Goal: Transaction & Acquisition: Purchase product/service

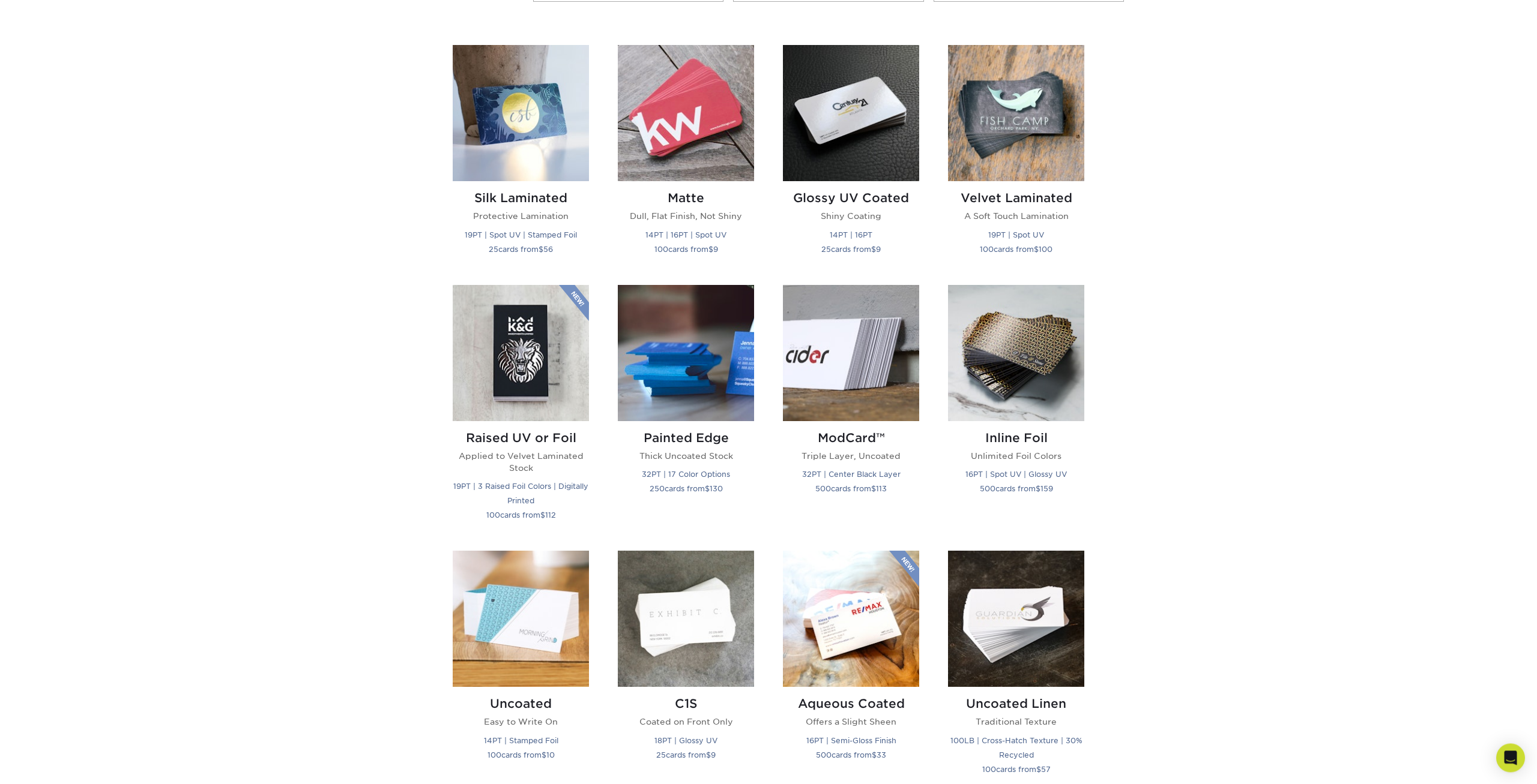
scroll to position [612, 0]
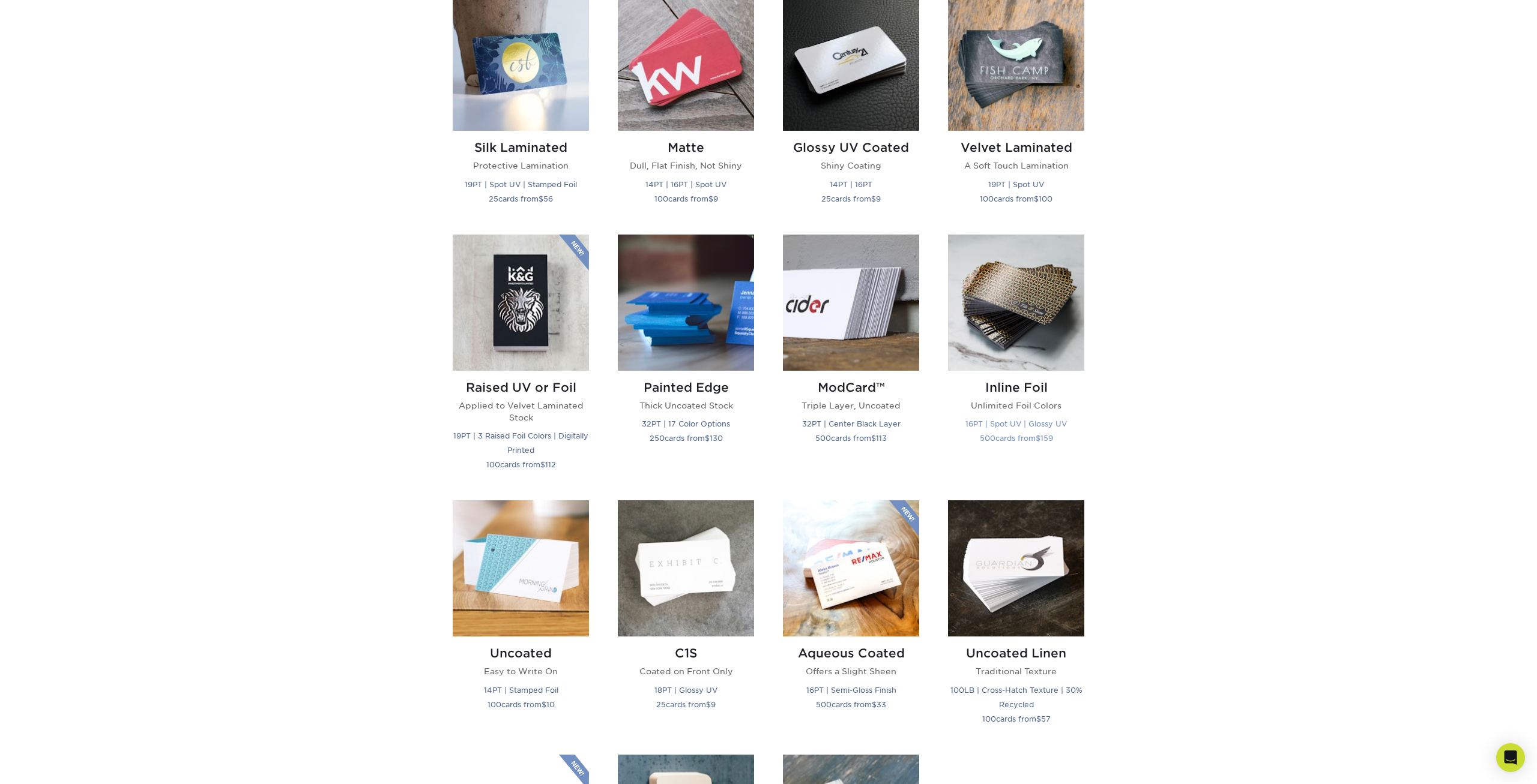
click at [996, 322] on img at bounding box center [1016, 303] width 136 height 136
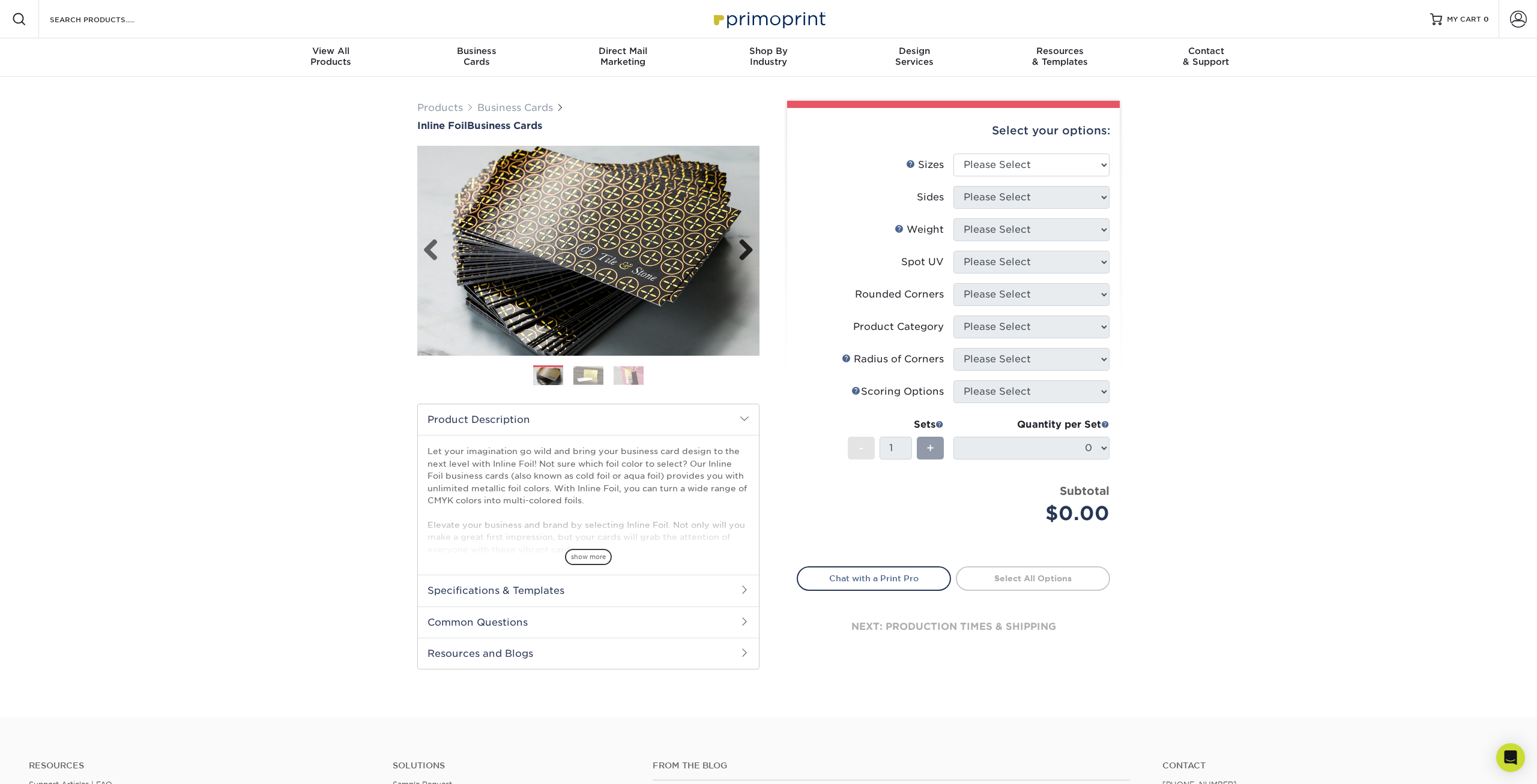
click at [747, 256] on link "Next" at bounding box center [741, 251] width 24 height 24
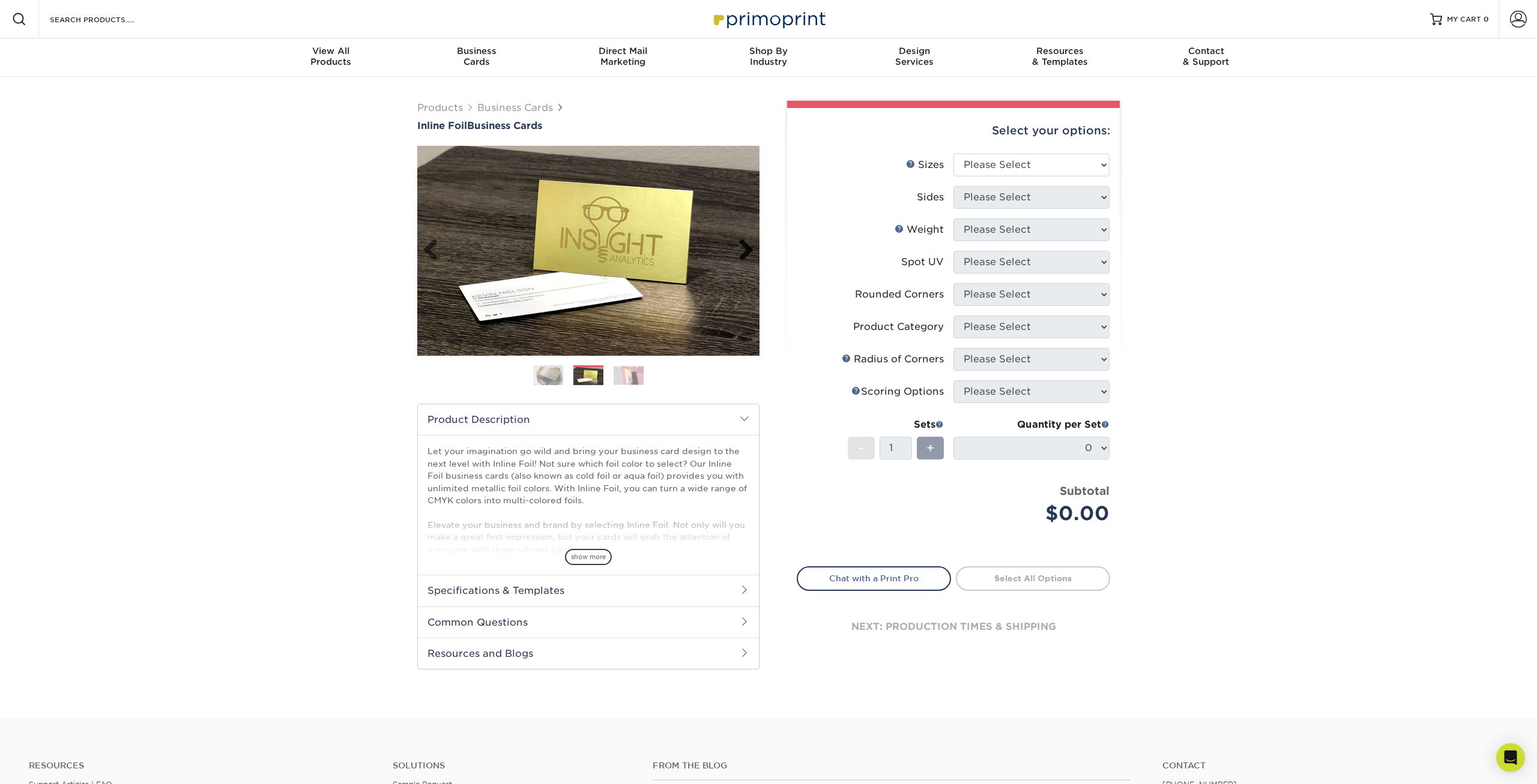
click at [747, 256] on link "Next" at bounding box center [741, 251] width 24 height 24
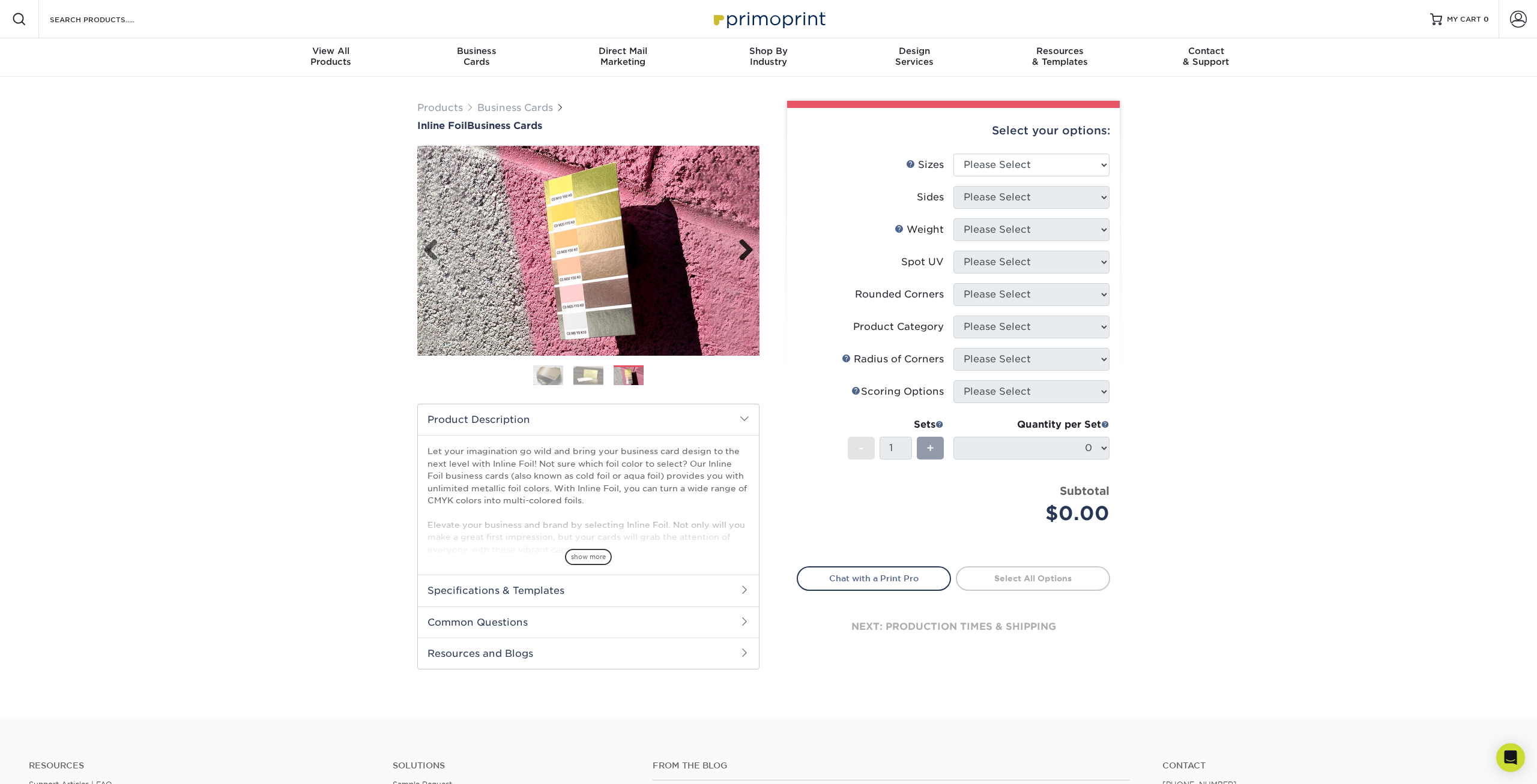
click at [747, 256] on link "Next" at bounding box center [741, 251] width 24 height 24
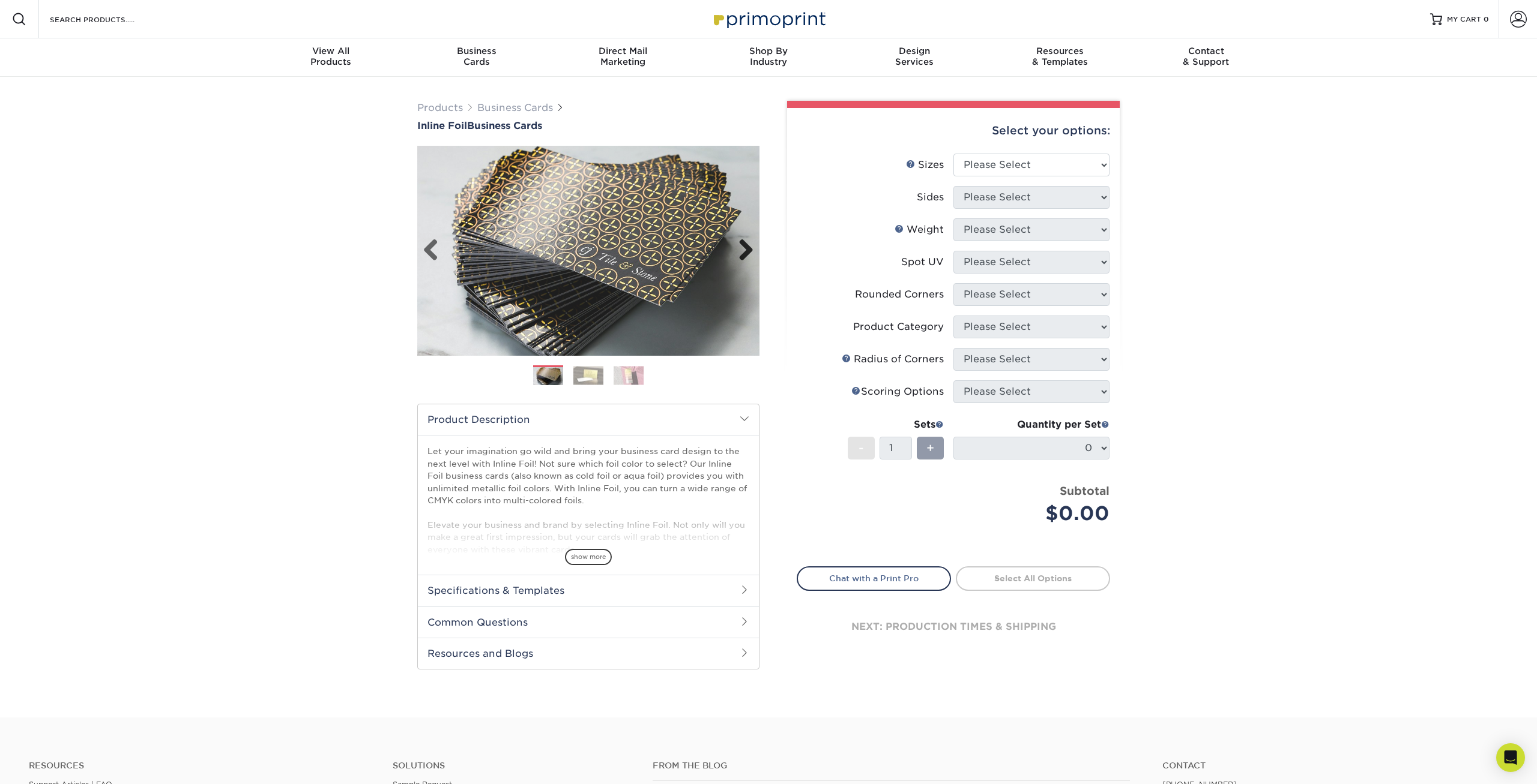
click at [747, 256] on link "Next" at bounding box center [741, 251] width 24 height 24
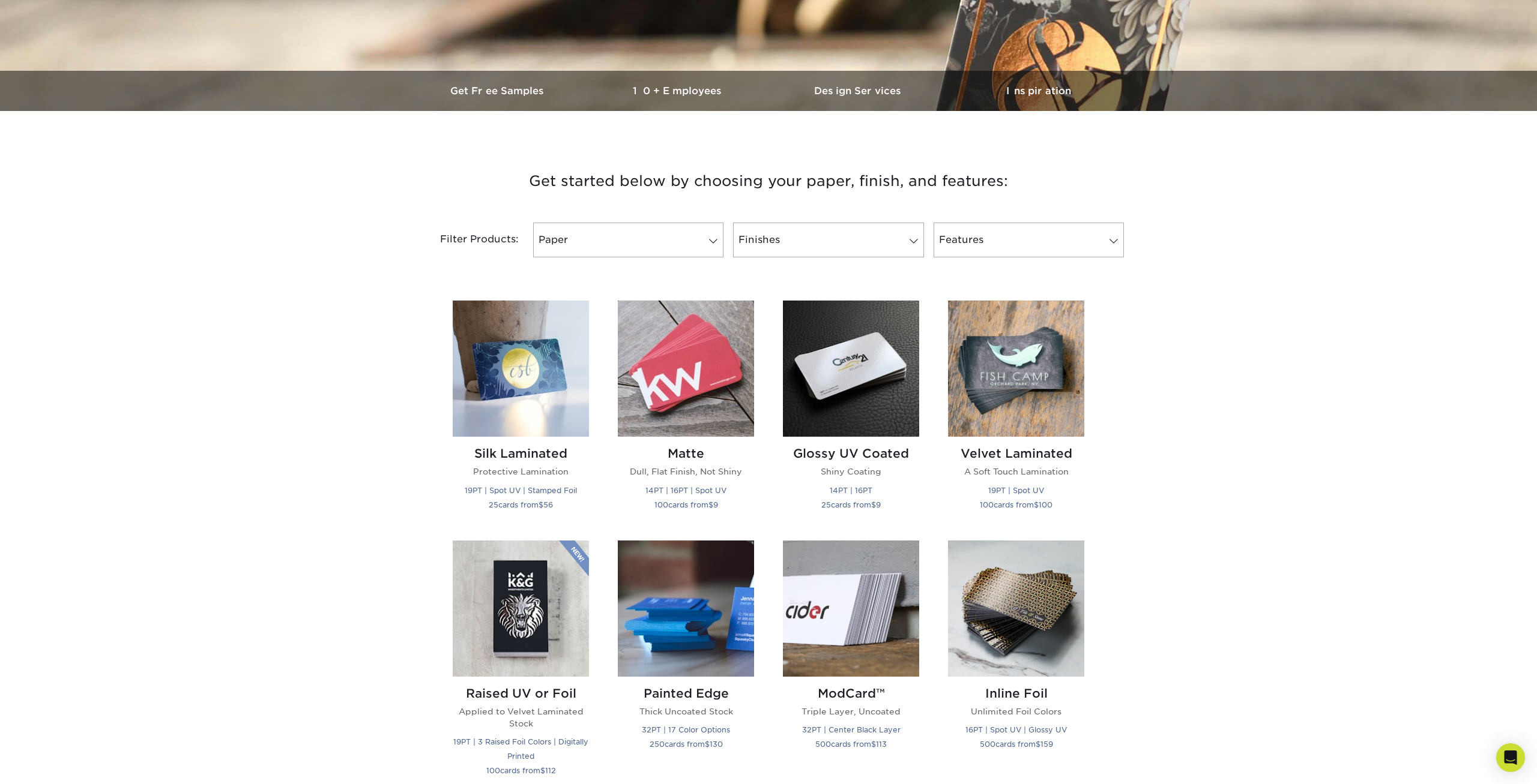
scroll to position [428, 0]
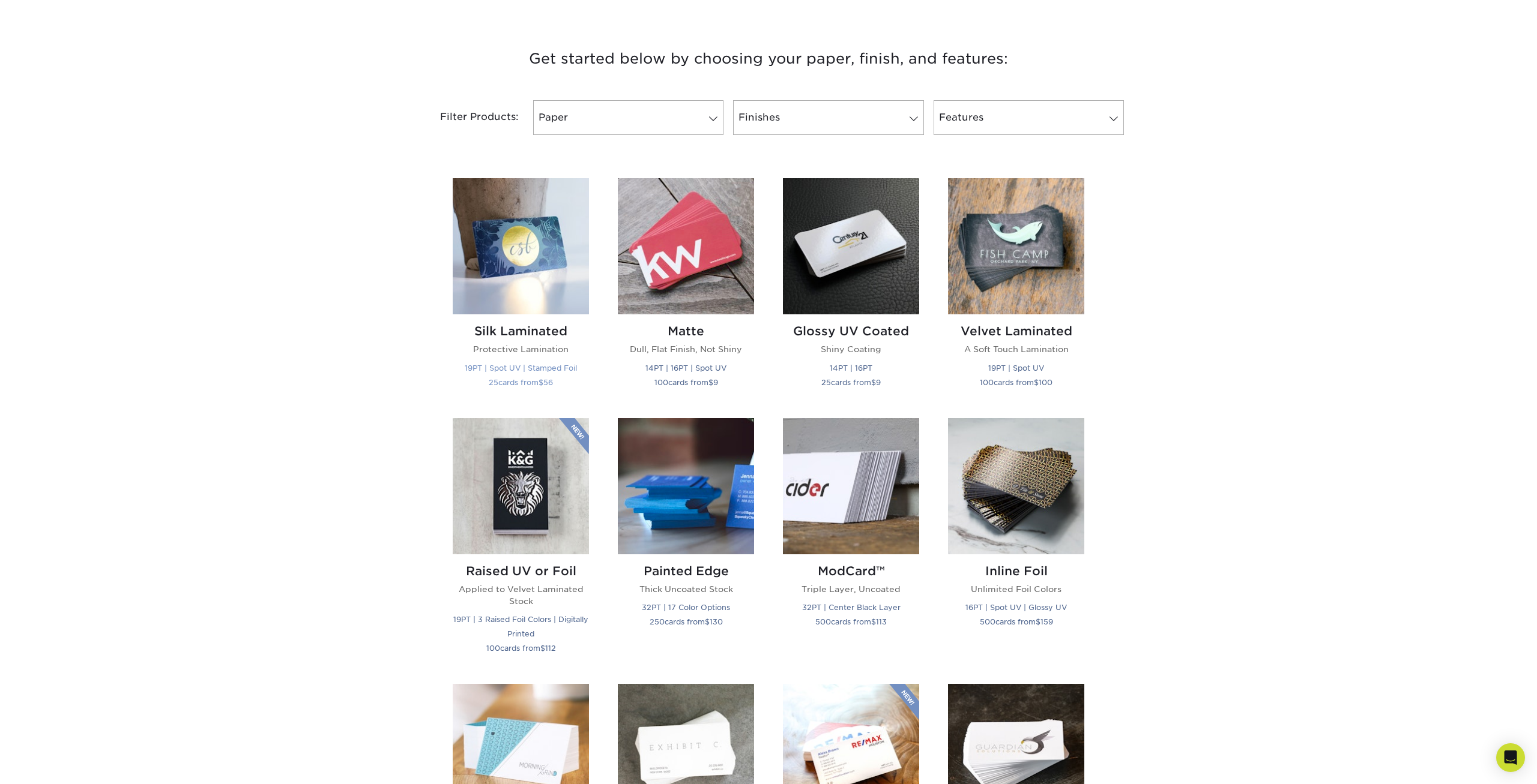
click at [520, 272] on img at bounding box center [520, 246] width 136 height 136
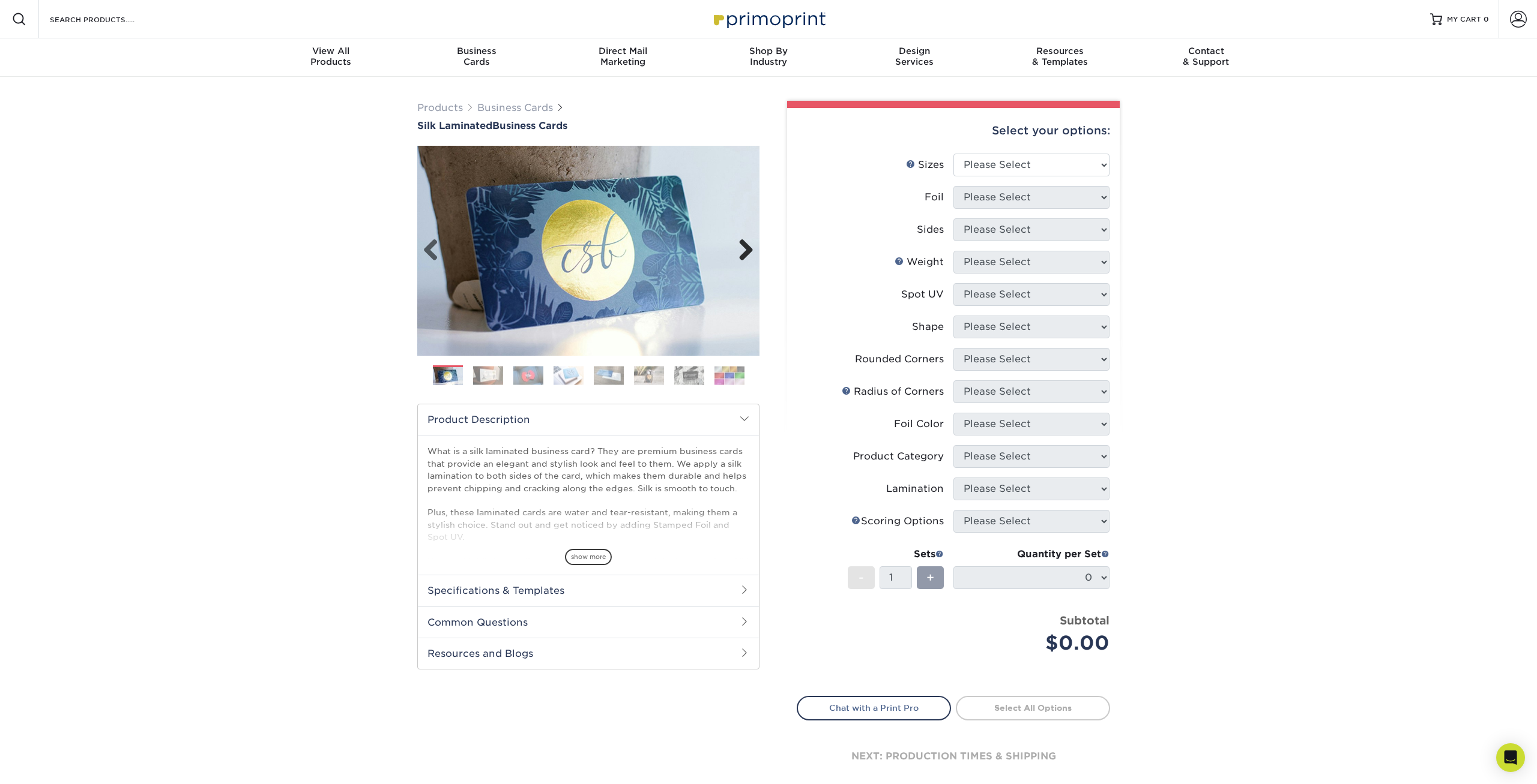
click at [732, 252] on link "Next" at bounding box center [741, 251] width 24 height 24
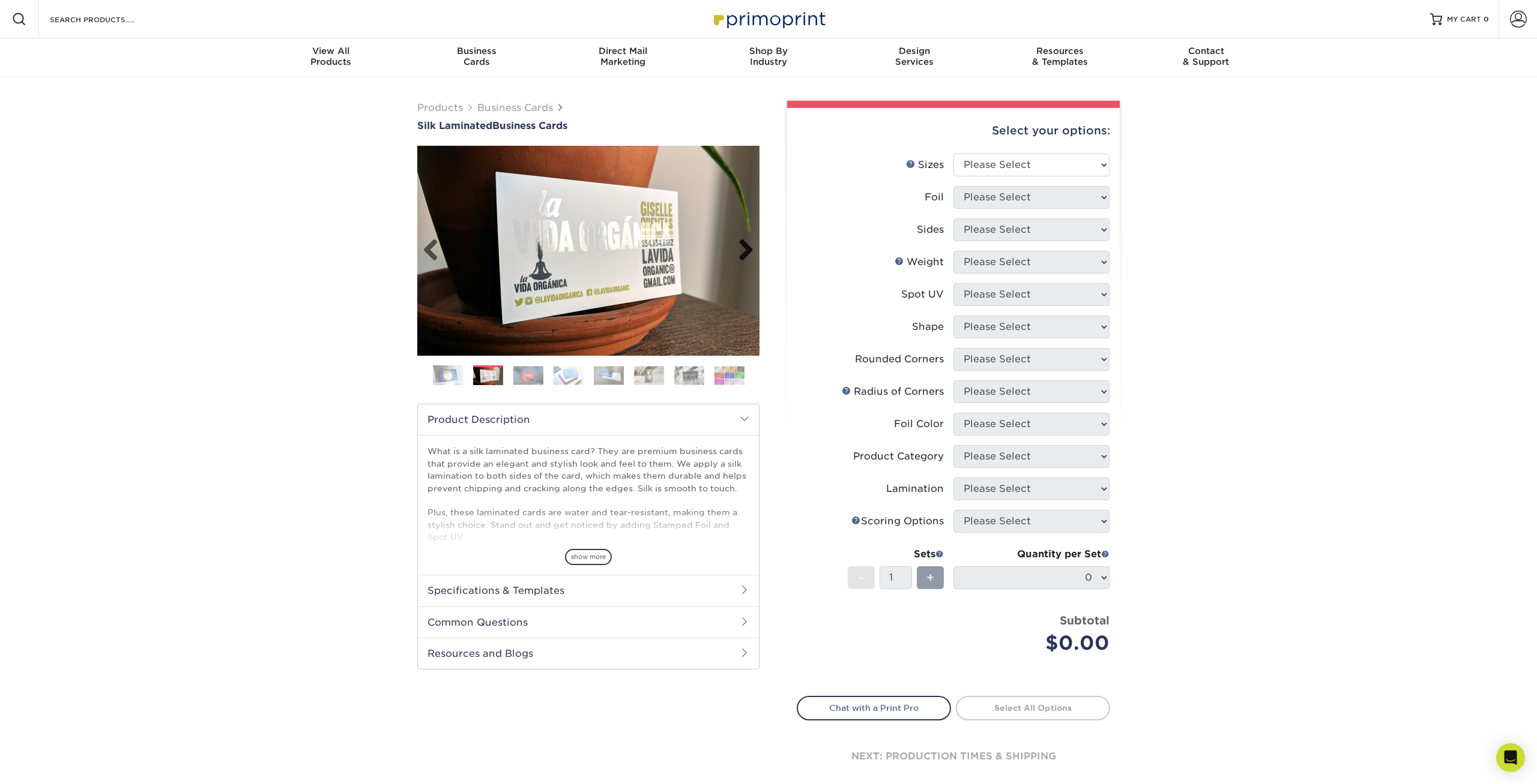
click at [732, 252] on link "Next" at bounding box center [741, 251] width 24 height 24
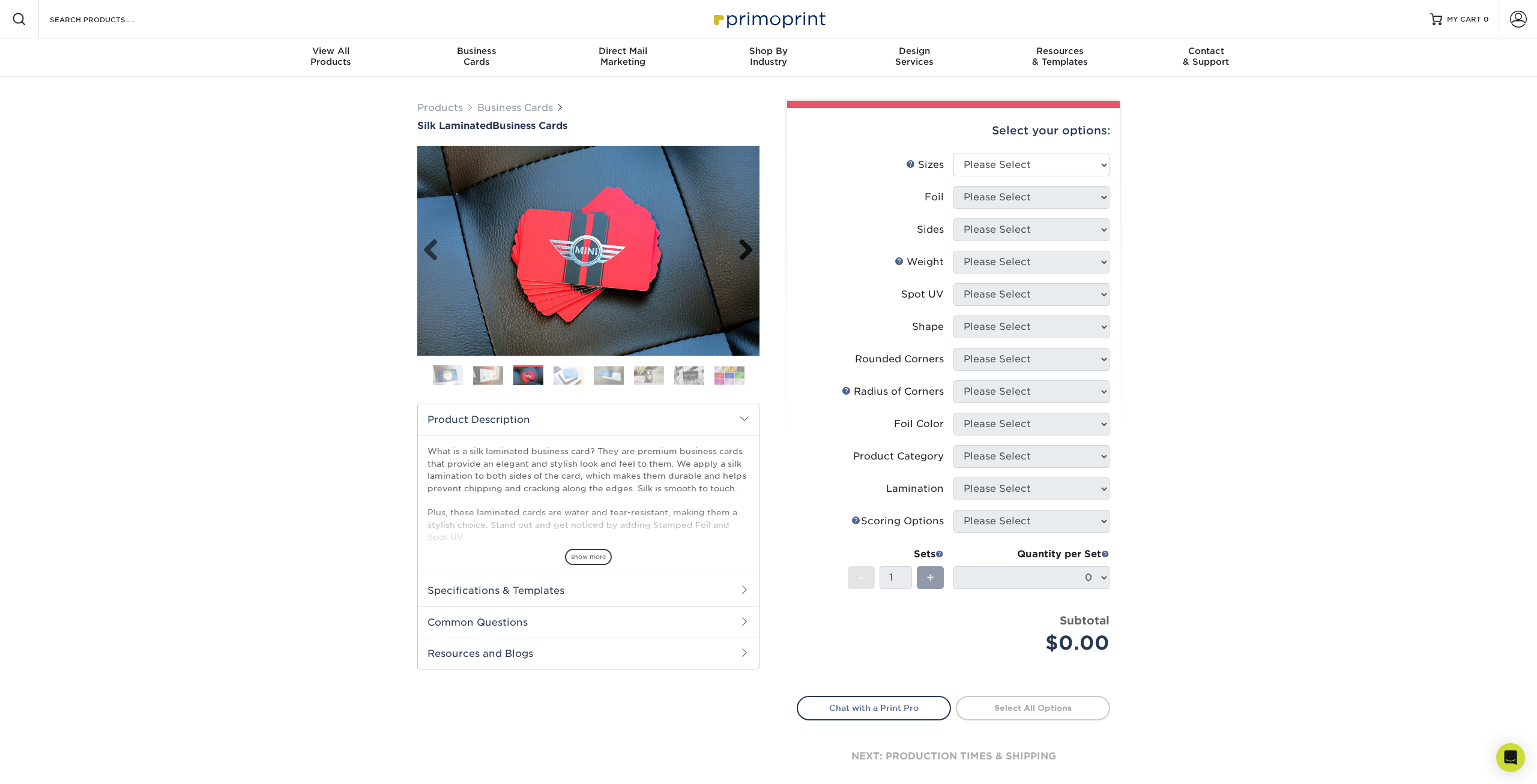
click at [732, 252] on link "Next" at bounding box center [741, 251] width 24 height 24
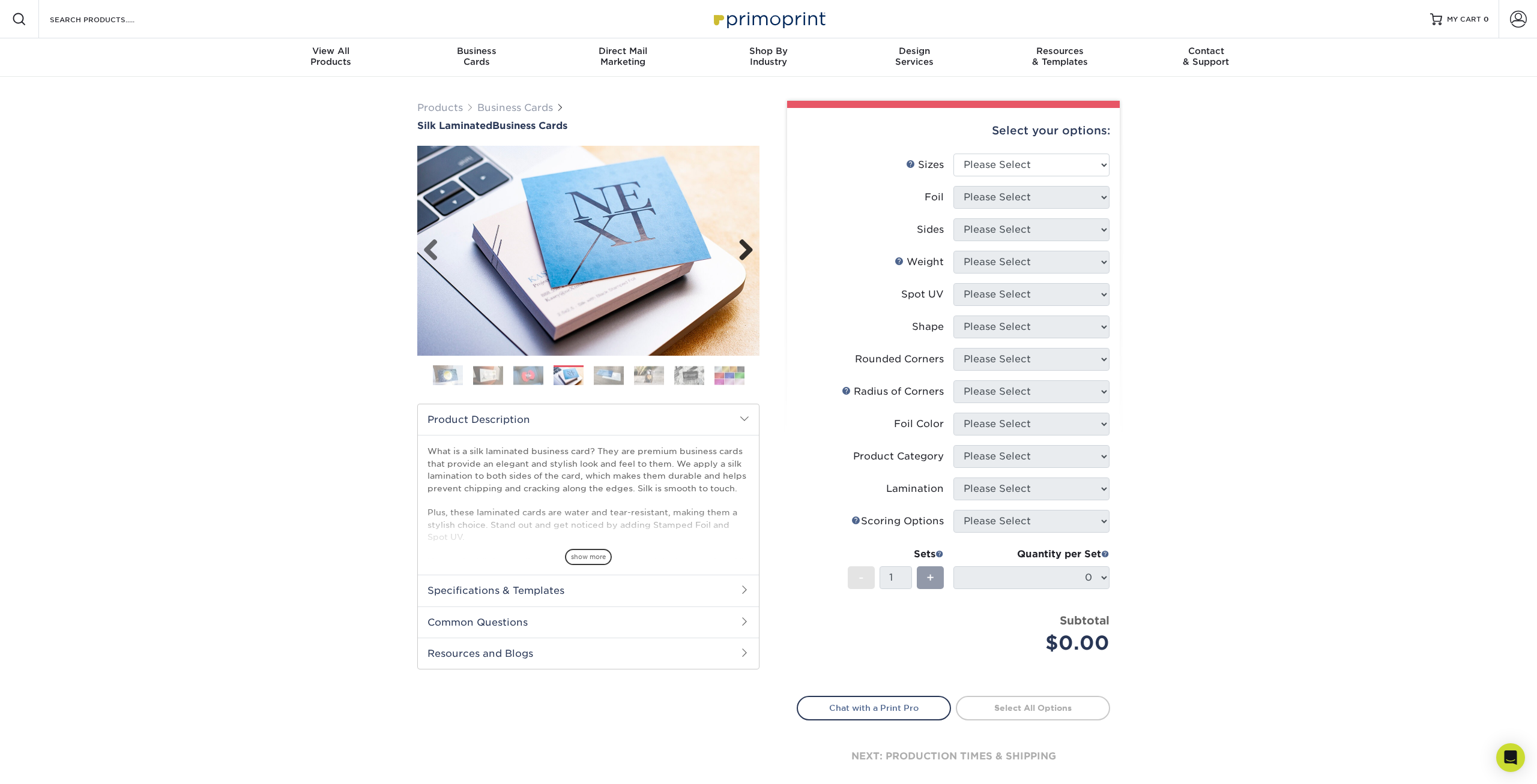
click at [732, 252] on link "Next" at bounding box center [741, 251] width 24 height 24
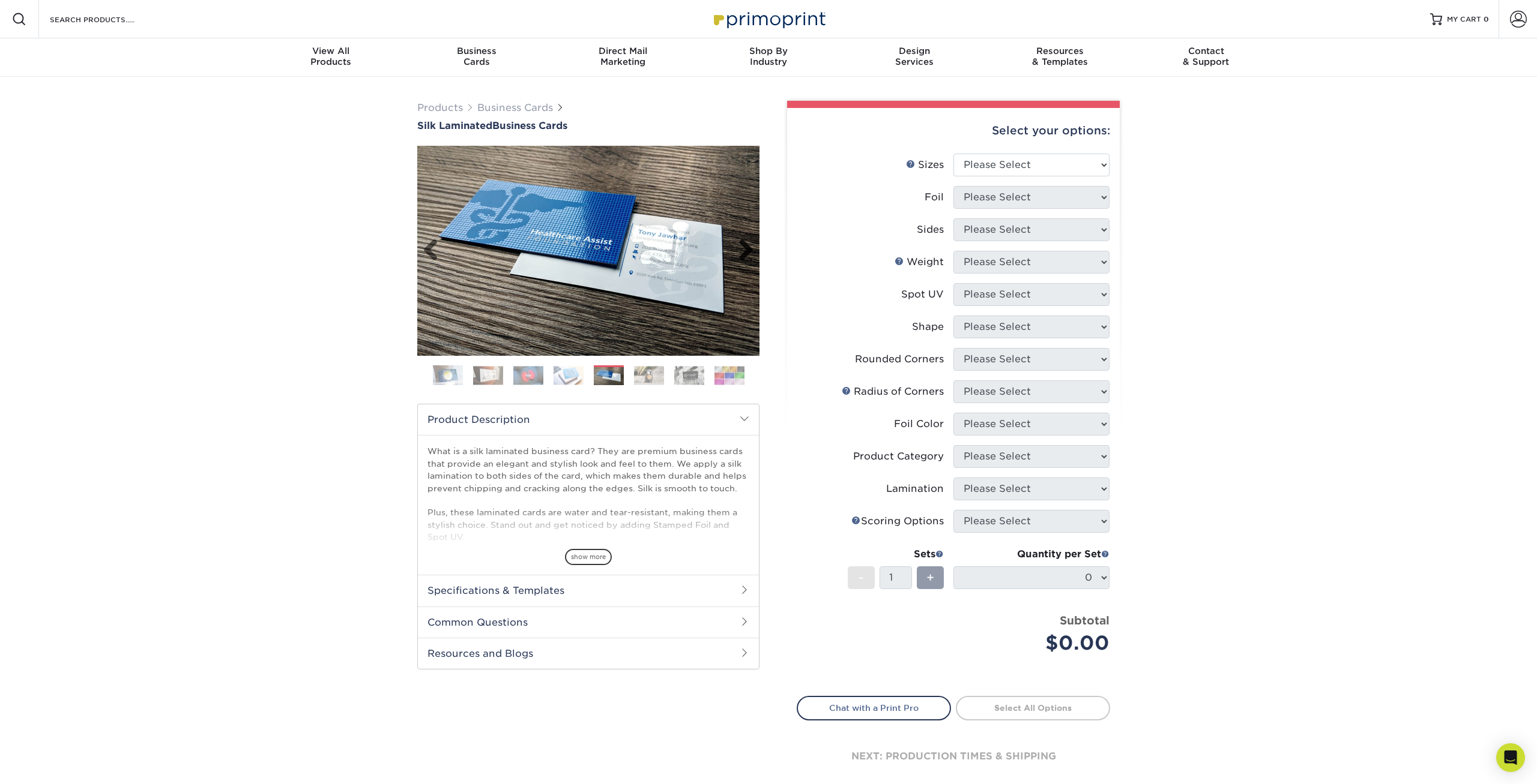
click at [732, 252] on link "Next" at bounding box center [741, 251] width 24 height 24
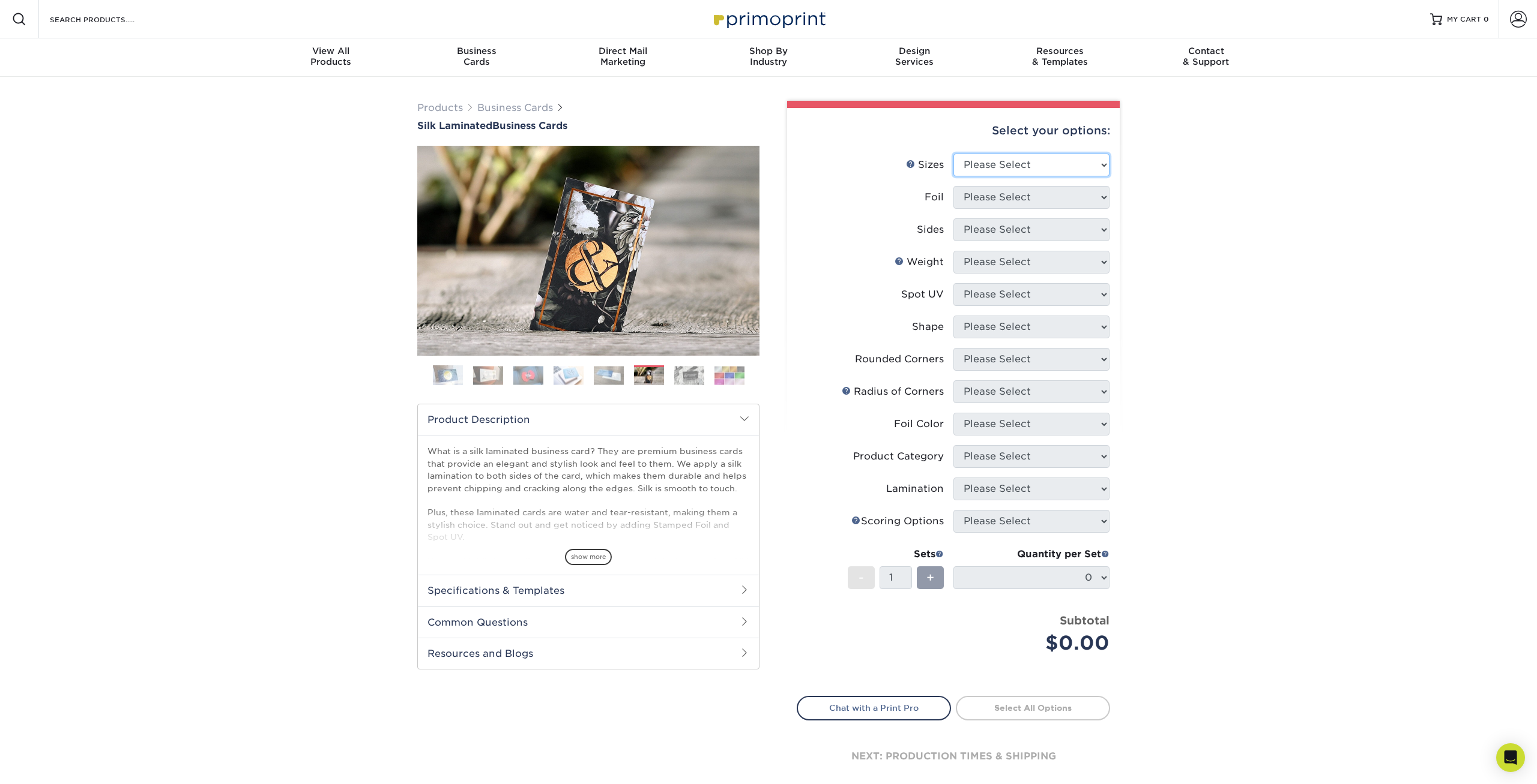
click at [953, 154] on select "Please Select 1.5" x 3.5" - Mini 1.75" x 3.5" - Mini 2" x 2" - Square 2" x 3" -…" at bounding box center [1031, 165] width 156 height 23
select select "2.00x3.50"
click option "2" x 3.5" - Standard" at bounding box center [0, 0] width 0 height 0
click at [953, 186] on select "Please Select Yes No" at bounding box center [1031, 198] width 156 height 23
select select "1"
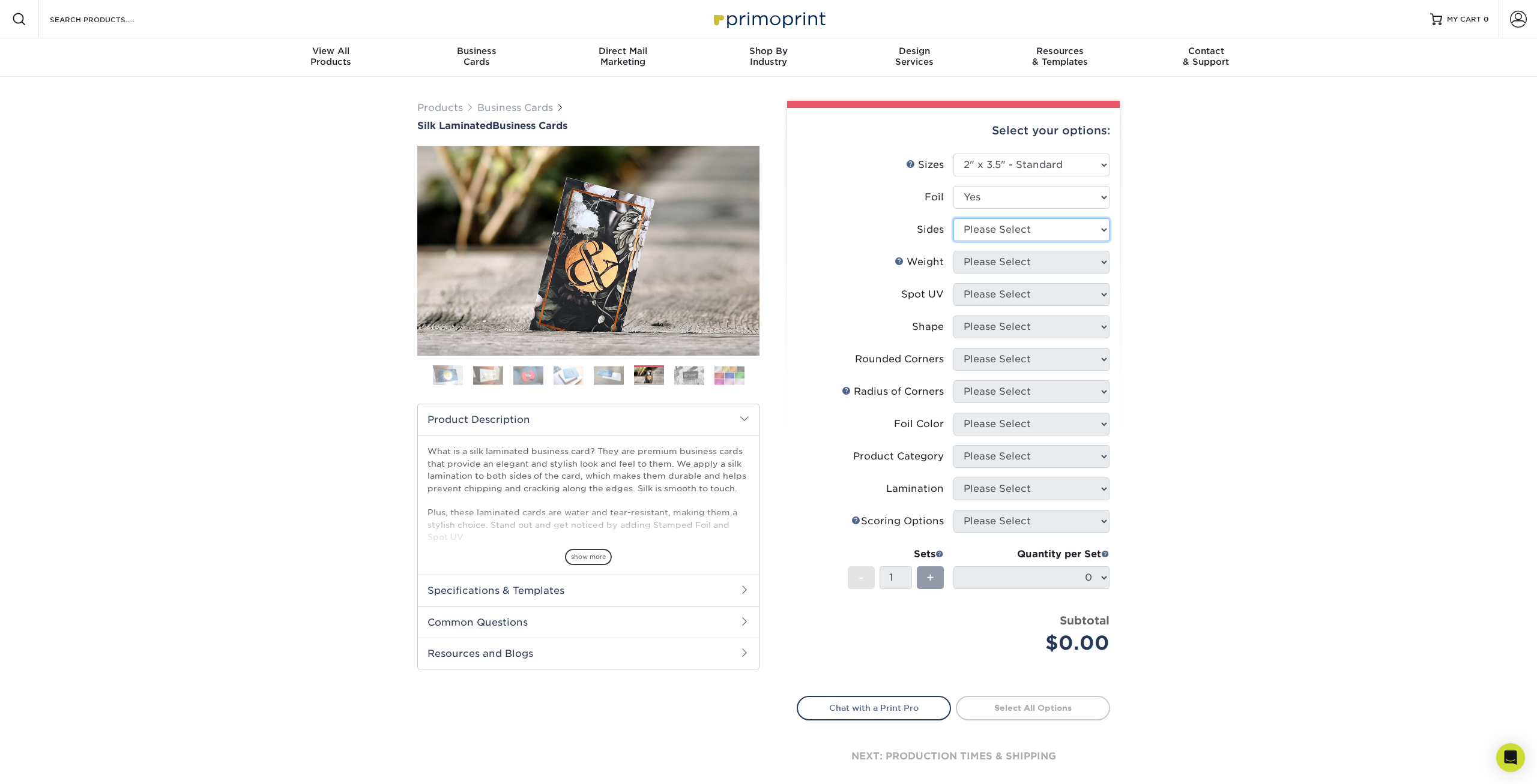
click at [953, 218] on select "Please Select Print Both Sides - Foil Both Sides Print Both Sides - Foil Front …" at bounding box center [1031, 230] width 156 height 23
select select "34527644-b4fd-4ffb-9092-1318eefcd9d9"
click at [953, 251] on select "Please Select 16PT" at bounding box center [1031, 262] width 156 height 23
select select "16PT"
click at [953, 284] on select "Please Select No Spot UV Front and Back (Both Sides) Front Only Back Only" at bounding box center [1031, 295] width 156 height 23
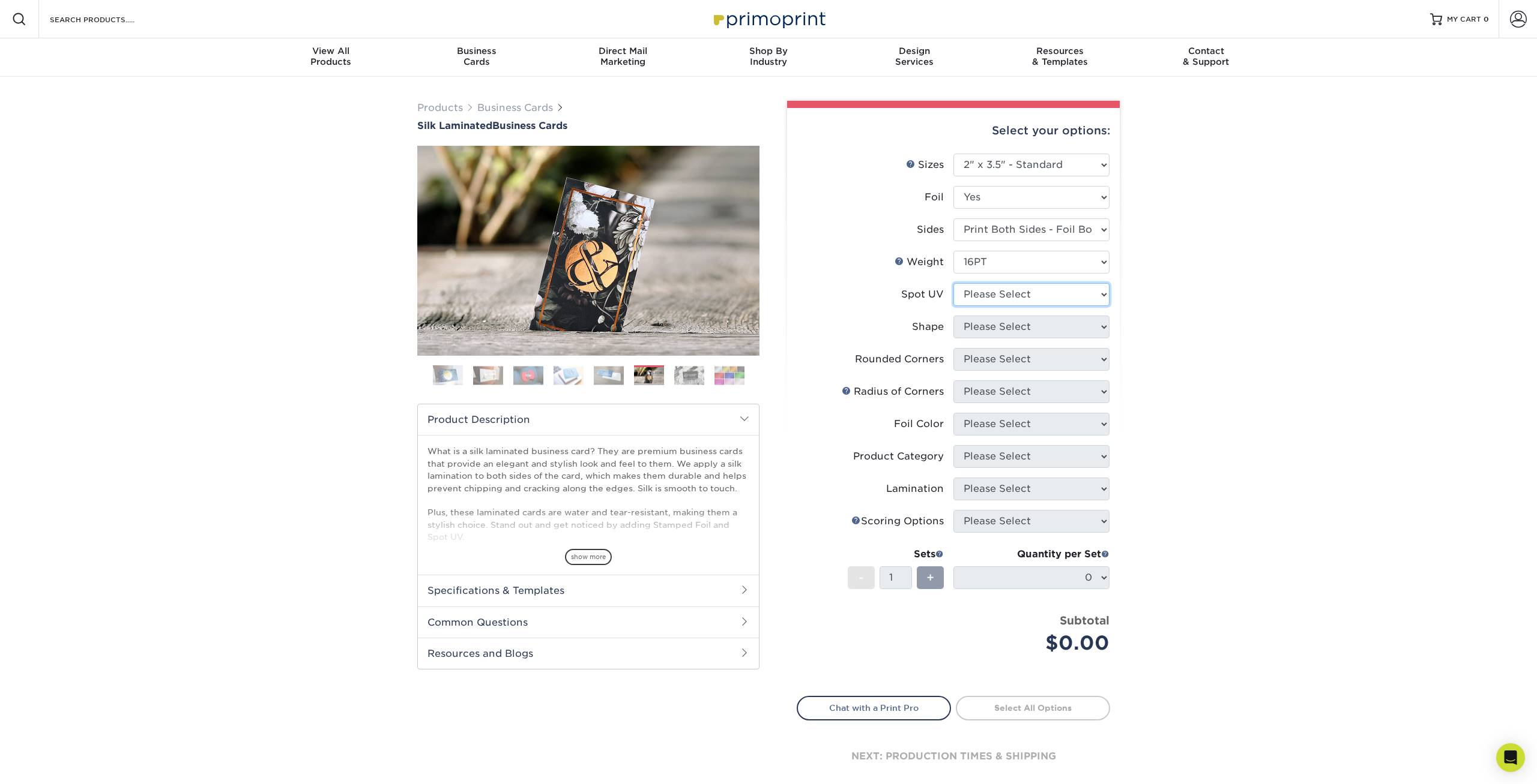
select select "0"
click at [1063, 314] on li "Spot UV Please Select No Spot UV Front and Back (Both Sides) Front Only Back On…" at bounding box center [953, 299] width 312 height 32
click at [953, 316] on select "Please Select Standard" at bounding box center [1031, 327] width 156 height 23
select select "standard"
click at [953, 348] on select "Please Select Yes - Round 2 Corners Yes - Round 4 Corners No" at bounding box center [1031, 360] width 156 height 23
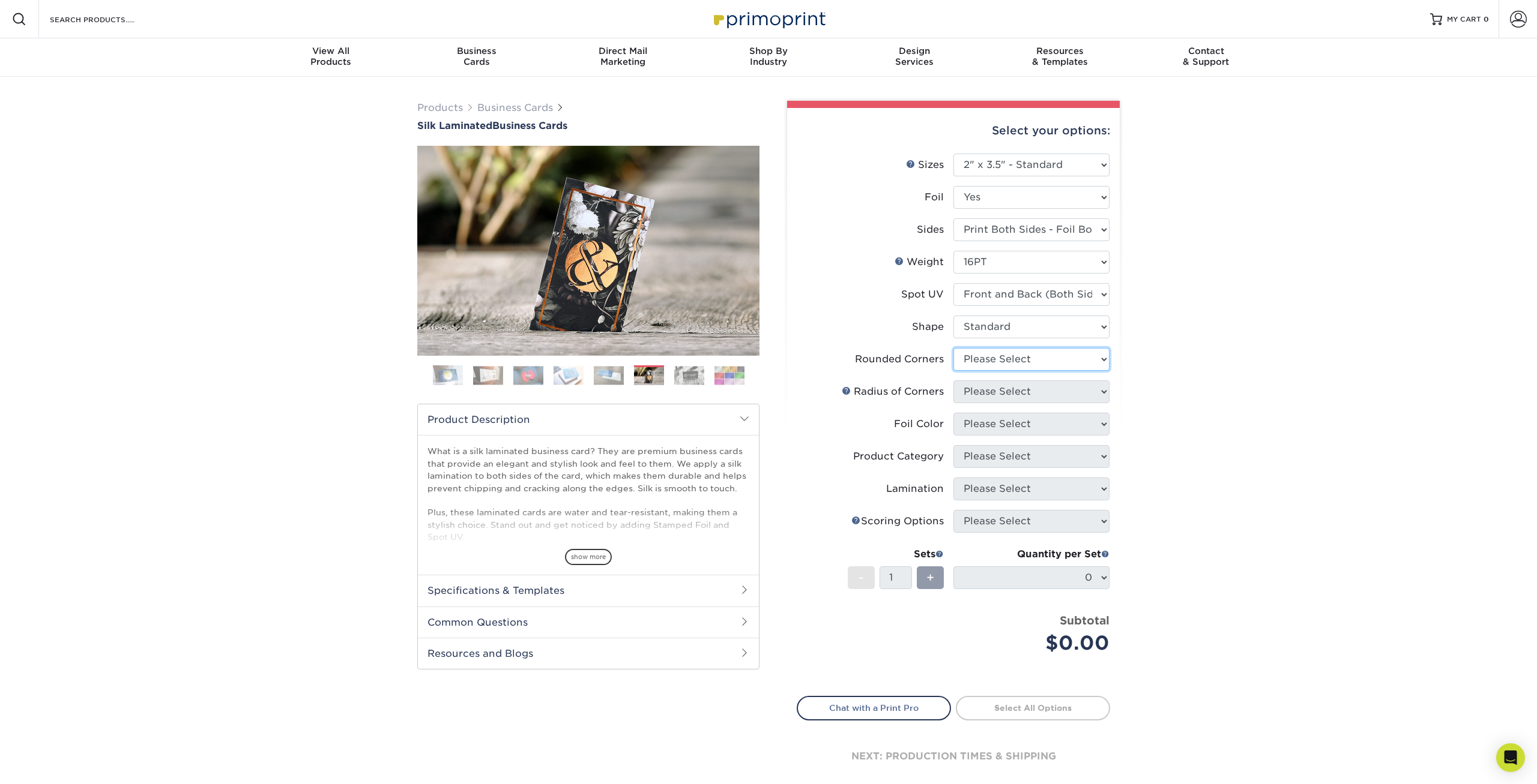
select select "7672df9e-0e0a-464d-8e1f-920c575e4da3"
click option "Yes - Round 4 Corners" at bounding box center [0, 0] width 0 height 0
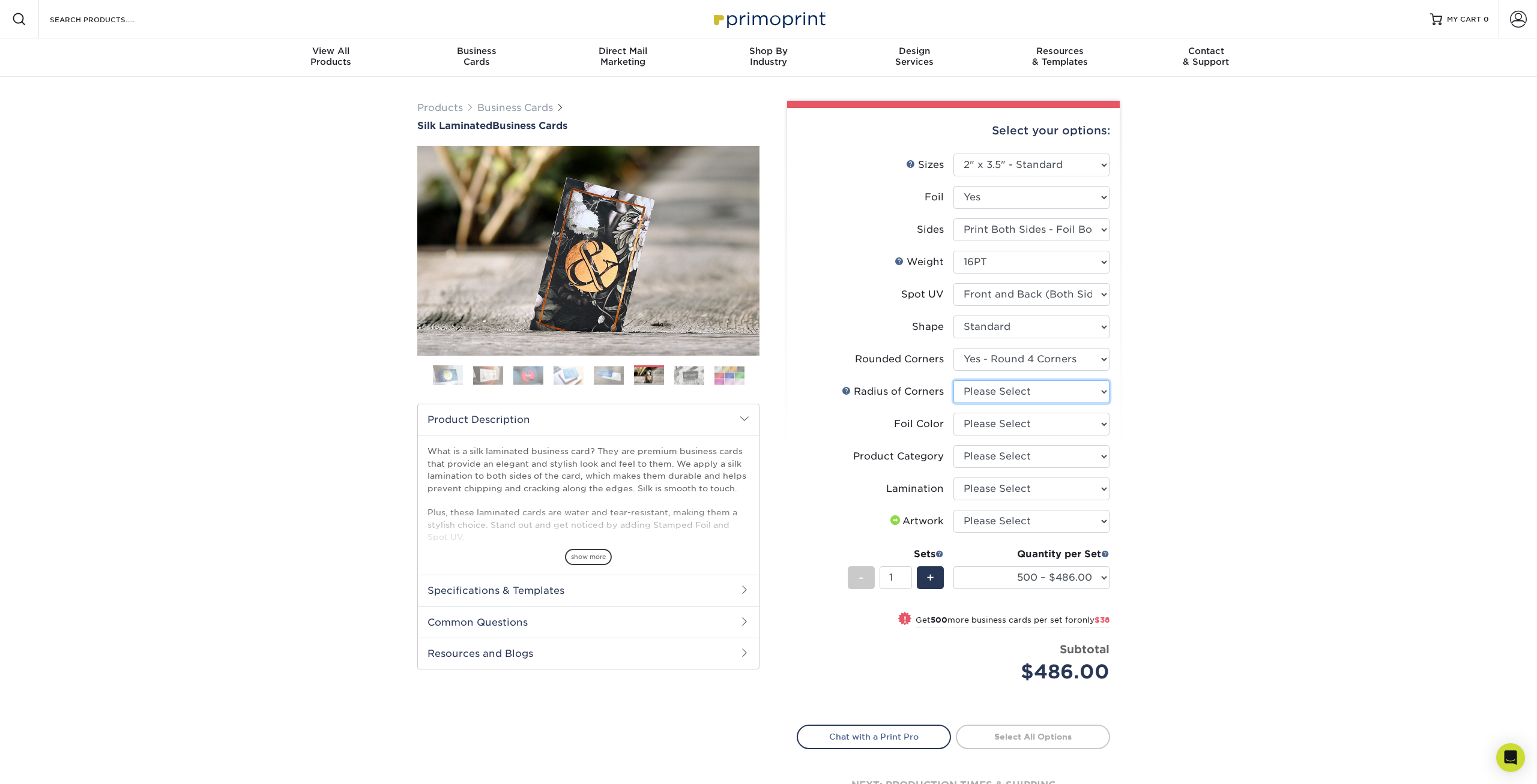
click at [953, 380] on select "Please Select Rounded 1/8" Rounded 1/4"" at bounding box center [1031, 392] width 156 height 23
select select "589680c7-ee9a-431b-9d12-d7aeb1386a97"
click option "Rounded 1/8"" at bounding box center [0, 0] width 0 height 0
click at [953, 413] on select "Please Select Silver Foil Black Foil Blue Foil Copper Foil Gold Foil Red Foil R…" at bounding box center [1031, 424] width 156 height 23
select select "acffa4a5-22f9-4585-ba3f-0adaa54b8c85"
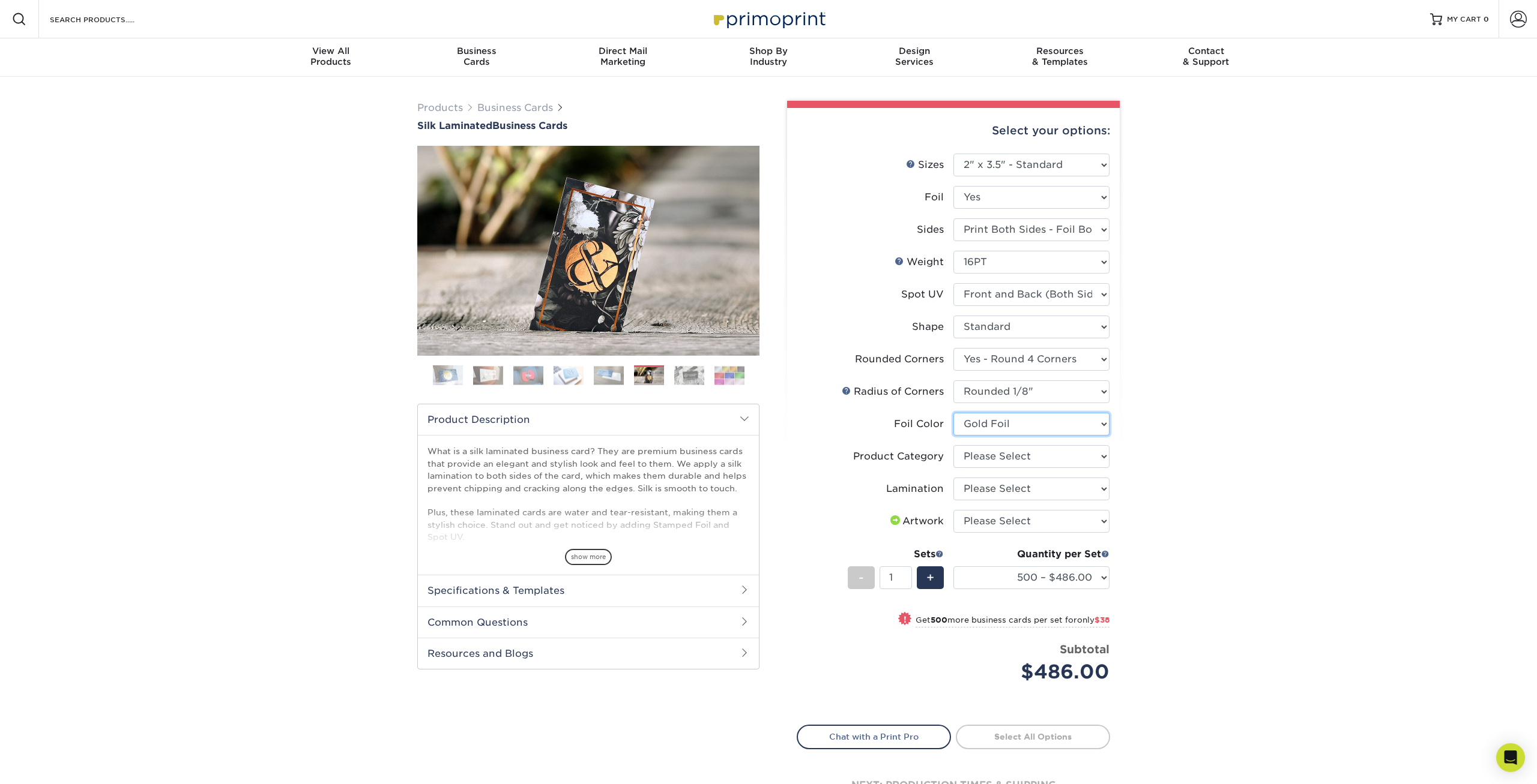
click option "Gold Foil" at bounding box center [0, 0] width 0 height 0
click at [953, 445] on select "Please Select Business Cards" at bounding box center [1031, 457] width 156 height 23
select select "3b5148f1-0588-4f88-a218-97bcfdce65c1"
click option "Business Cards" at bounding box center [0, 0] width 0 height 0
click at [953, 478] on select "Please Select Silk" at bounding box center [1031, 490] width 156 height 23
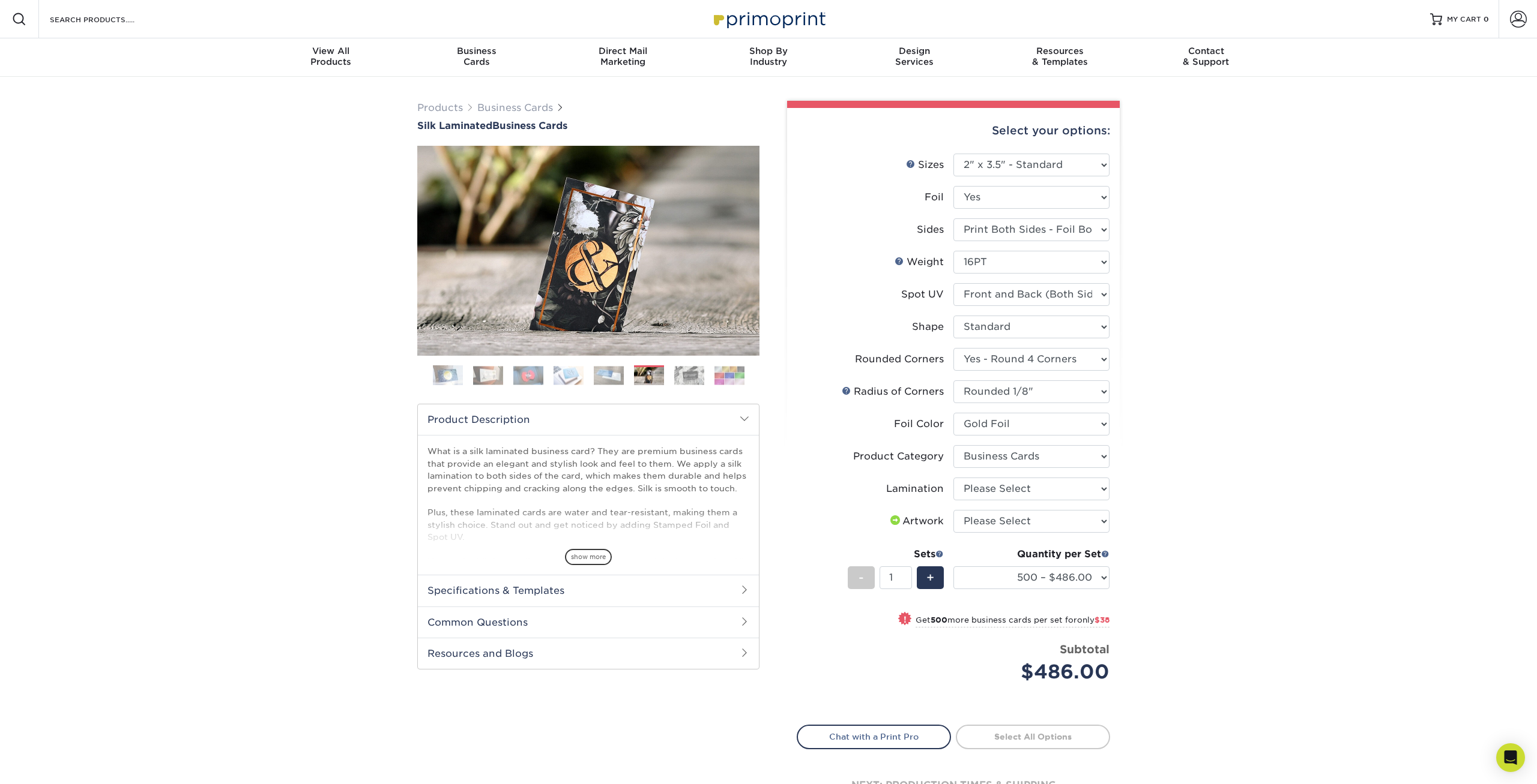
click at [977, 541] on li "Artwork Please Select I will upload files I need a design - $100" at bounding box center [953, 526] width 312 height 32
click at [953, 478] on select "Please Select Silk" at bounding box center [1031, 490] width 156 height 23
select select "ccacb42f-45f7-42d3-bbd3-7c8421cf37f0"
click option "Silk" at bounding box center [0, 0] width 0 height 0
click at [953, 510] on select "Please Select I will upload files I need a design - $100" at bounding box center [1031, 522] width 156 height 23
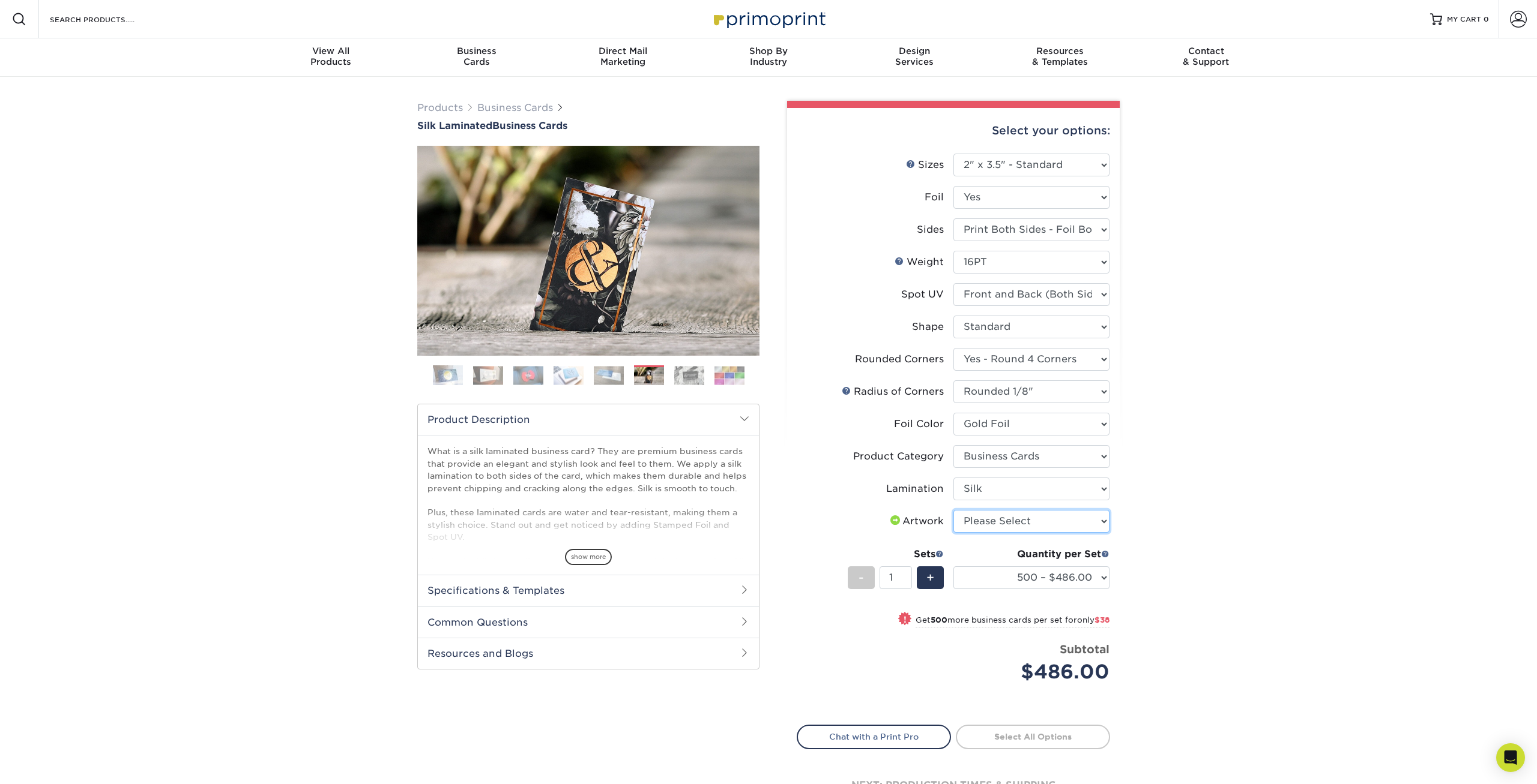
click at [1056, 511] on select "Please Select I will upload files I need a design - $100" at bounding box center [1031, 522] width 156 height 23
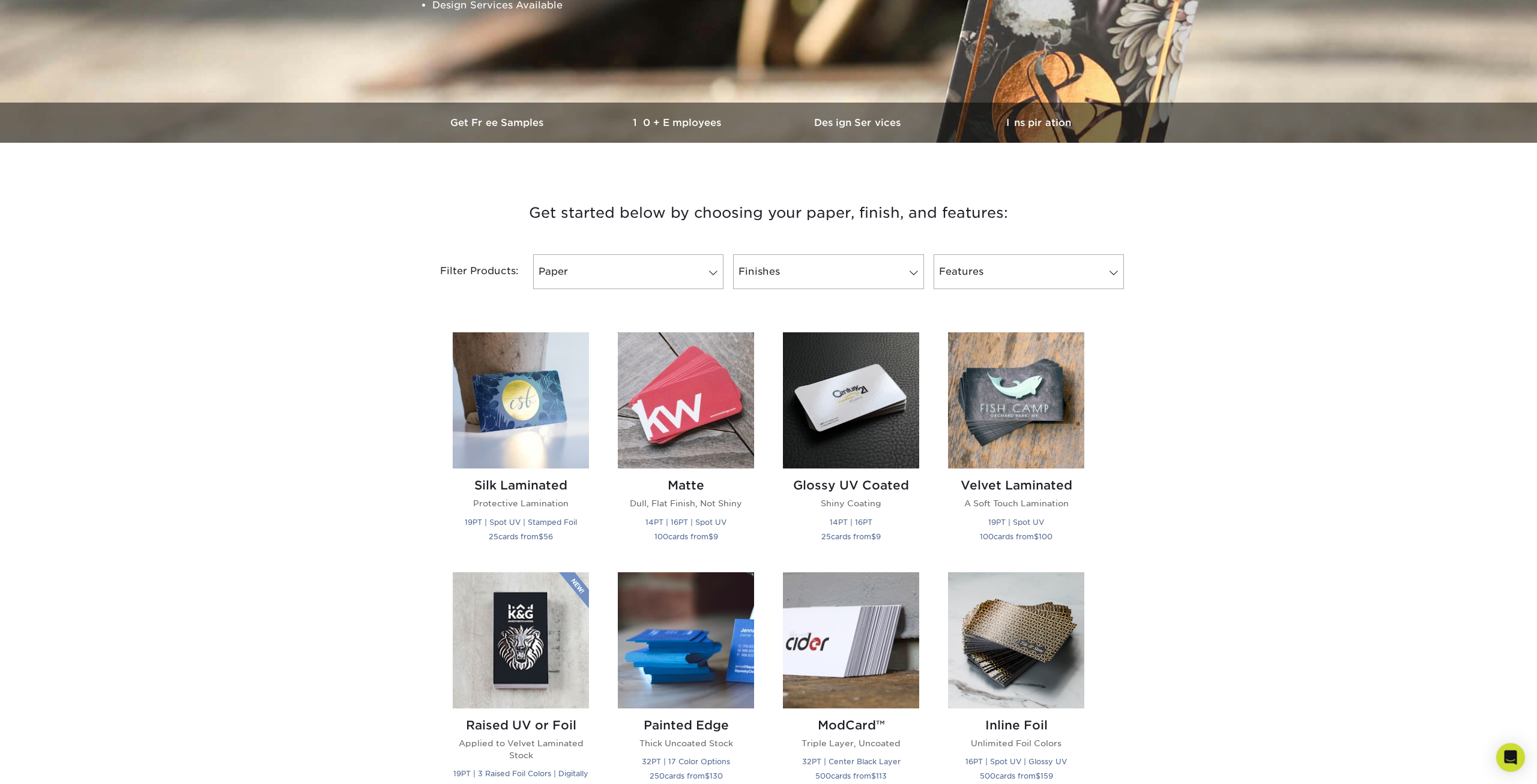
scroll to position [367, 0]
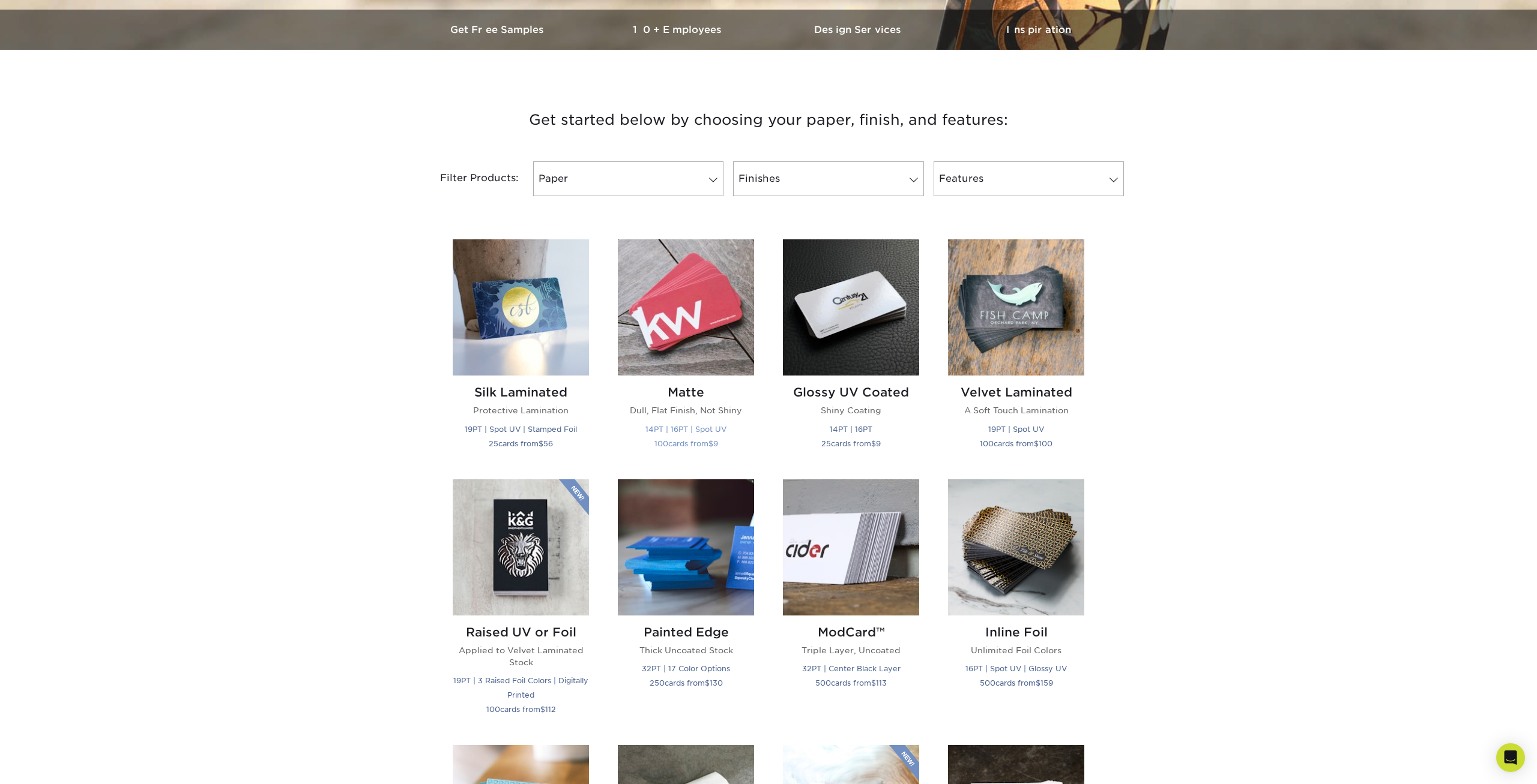
click at [720, 357] on img at bounding box center [686, 308] width 136 height 136
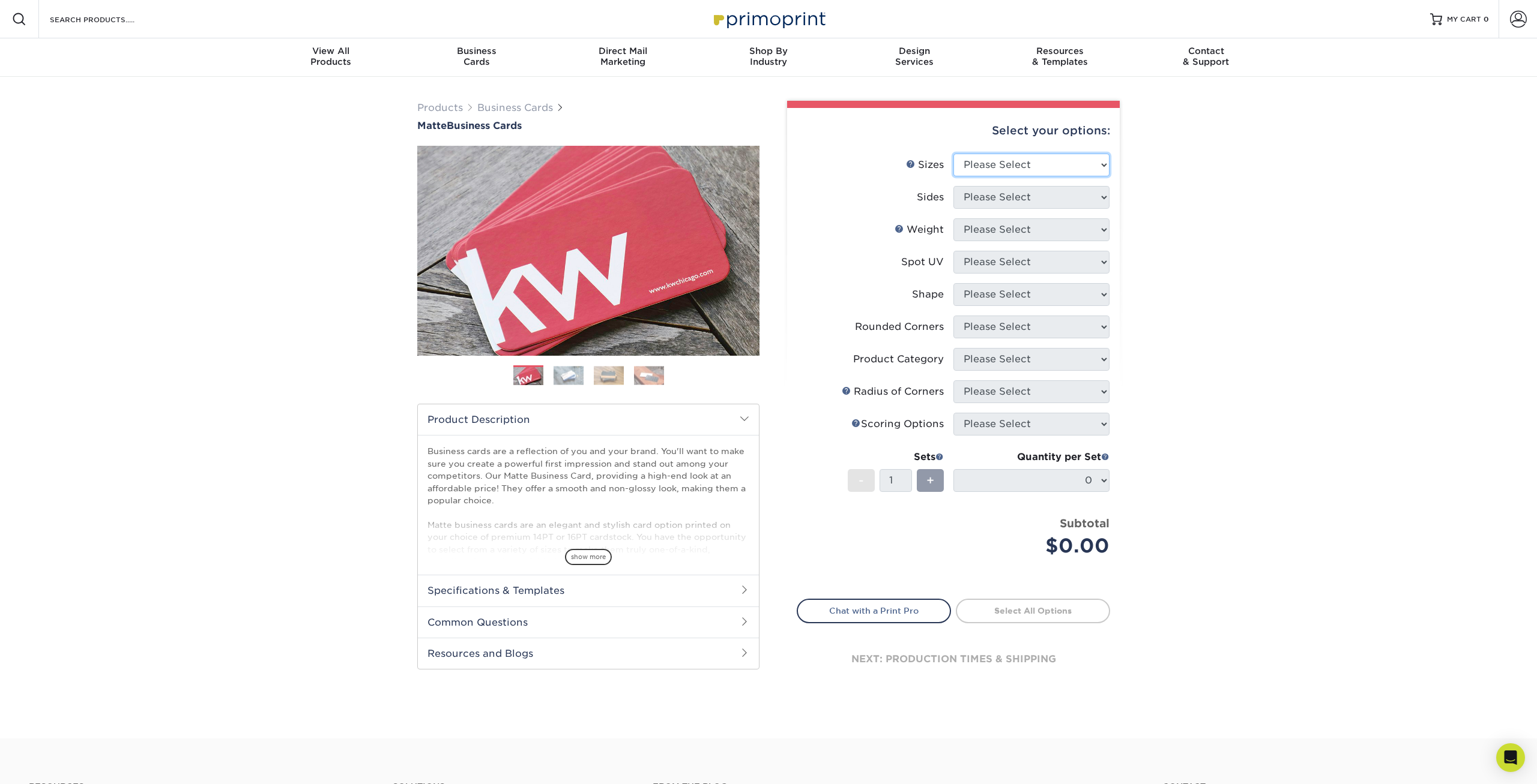
click at [953, 154] on select "Please Select 1.5" x 3.5" - Mini 1.75" x 3.5" - Mini 2" x 2" - Square 2" x 3" -…" at bounding box center [1031, 165] width 156 height 23
select select "2.00x3.50"
click option "2" x 3.5" - Standard" at bounding box center [0, 0] width 0 height 0
click at [953, 186] on select "Please Select Print Both Sides Print Front Only" at bounding box center [1031, 198] width 156 height 23
select select "13abbda7-1d64-4f25-8bb2-c179b224825d"
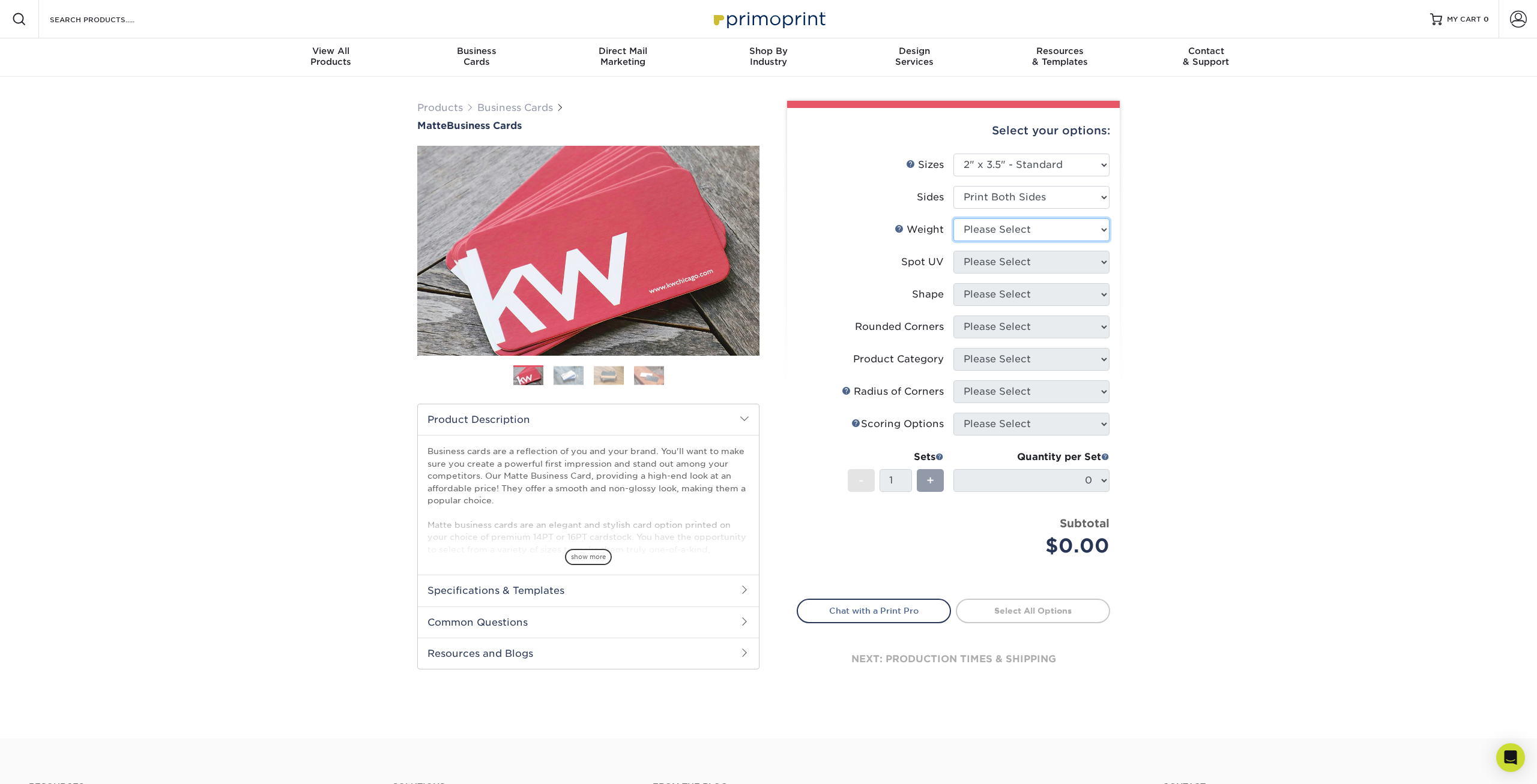
click at [953, 218] on select "Please Select 16PT 14PT" at bounding box center [1031, 230] width 156 height 23
select select "14PT"
click at [953, 251] on select at bounding box center [1031, 262] width 156 height 23
select select "121bb7b5-3b4d-429f-bd8d-bbf80e953313"
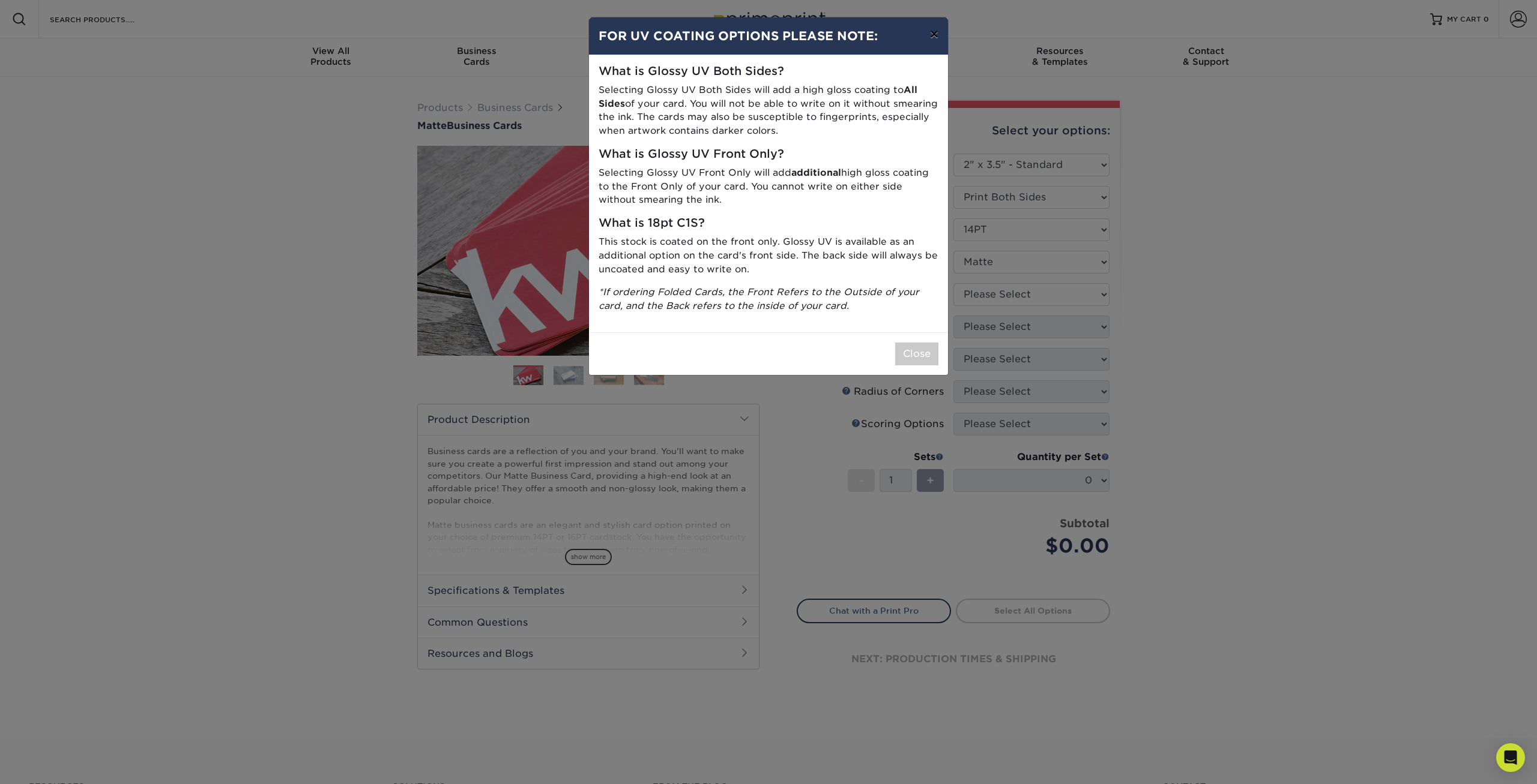
click at [936, 41] on button "×" at bounding box center [933, 34] width 27 height 34
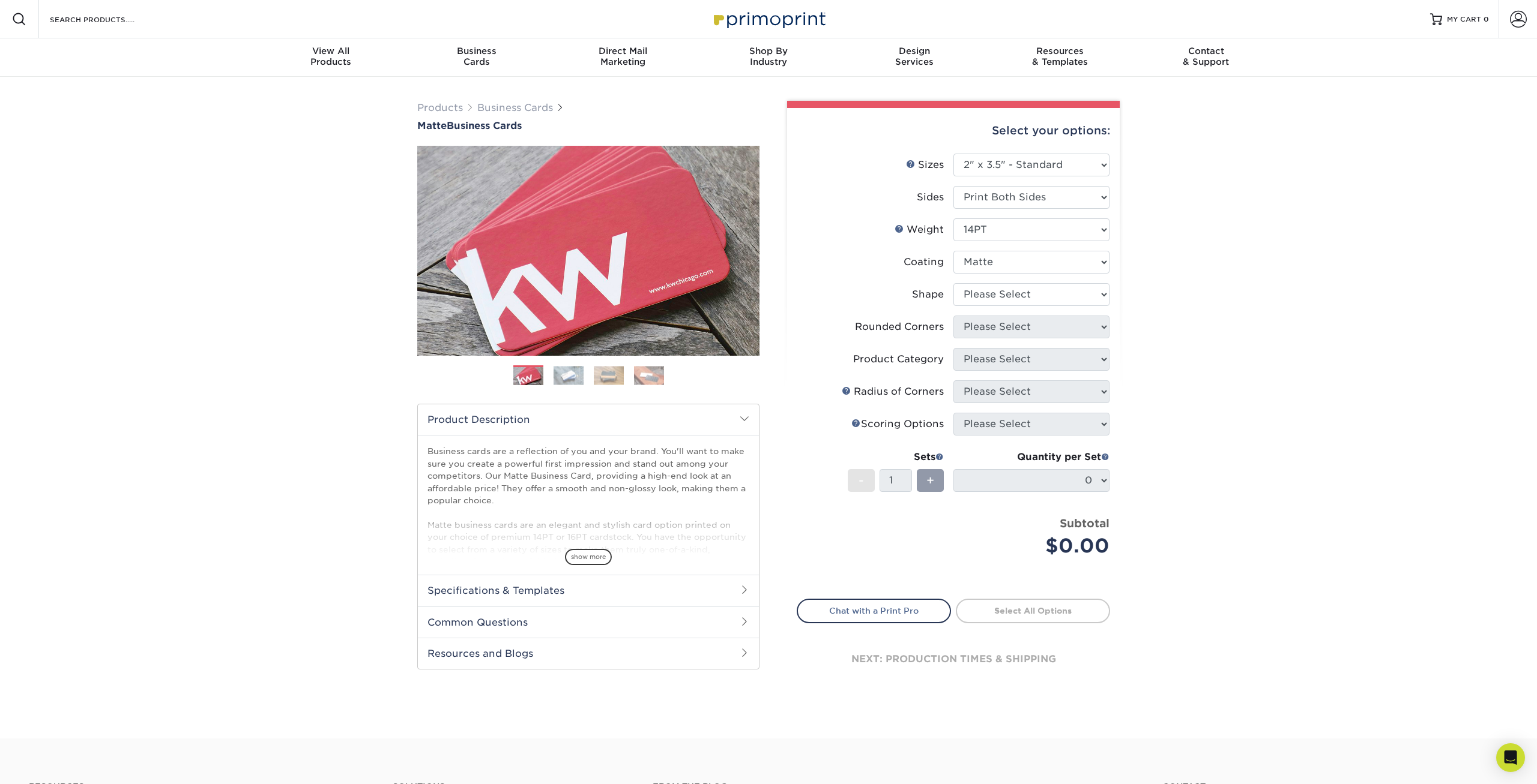
click at [1005, 338] on li "Rounded Corners Please Select Yes - Round 2 Corners Yes - Round 4 Corners No" at bounding box center [953, 332] width 312 height 32
click at [953, 284] on select "Please Select Standard" at bounding box center [1031, 295] width 156 height 23
click at [1008, 294] on select "Please Select Standard" at bounding box center [1031, 295] width 156 height 23
click at [953, 284] on select "Please Select Standard" at bounding box center [1031, 295] width 156 height 23
select select "standard"
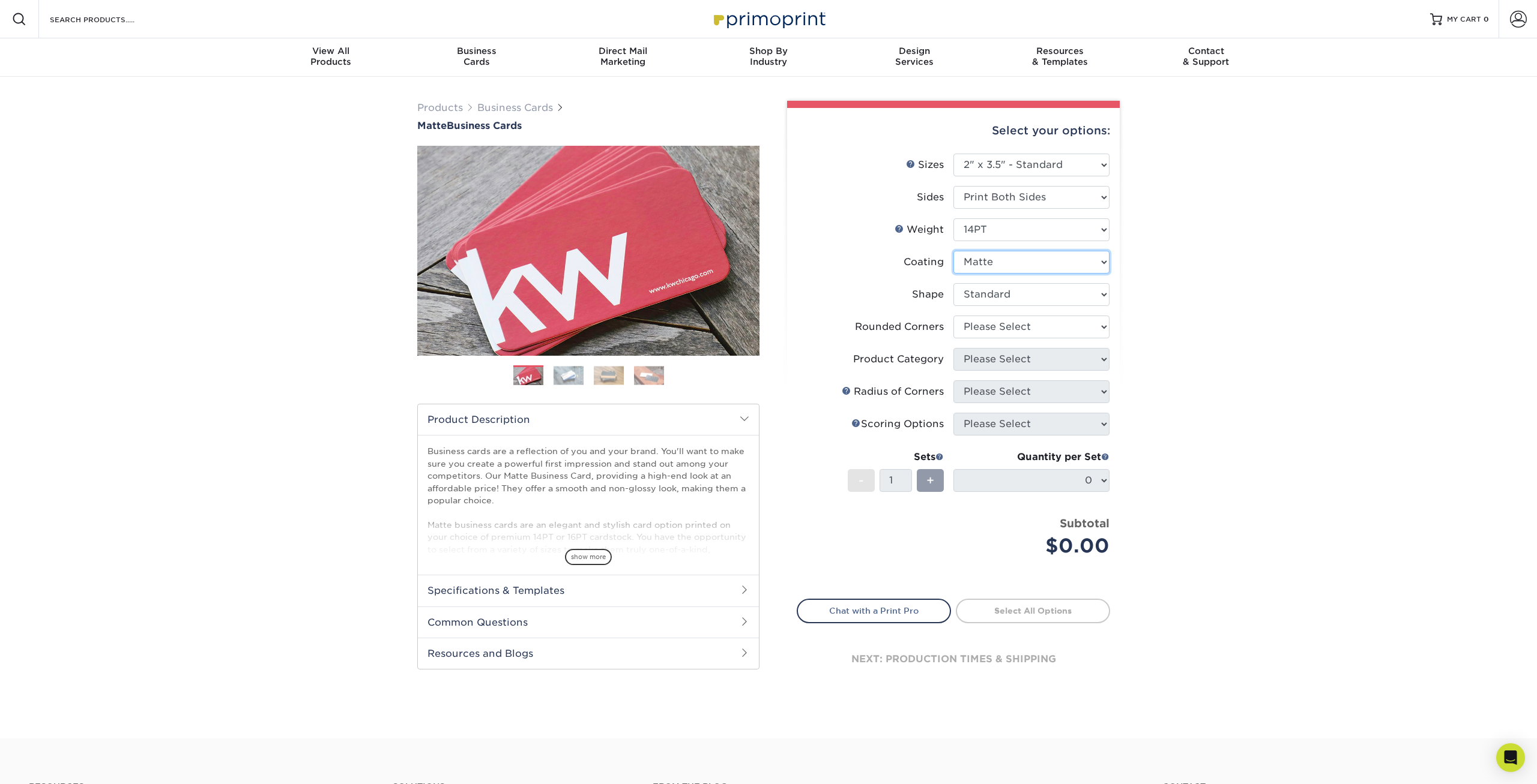
click at [953, 251] on select at bounding box center [1031, 262] width 156 height 23
click option "Matte" at bounding box center [0, 0] width 0 height 0
click at [953, 316] on select "Please Select Yes - Round 2 Corners Yes - Round 4 Corners No" at bounding box center [1031, 327] width 156 height 23
select select "7672df9e-0e0a-464d-8e1f-920c575e4da3"
click option "Yes - Round 4 Corners" at bounding box center [0, 0] width 0 height 0
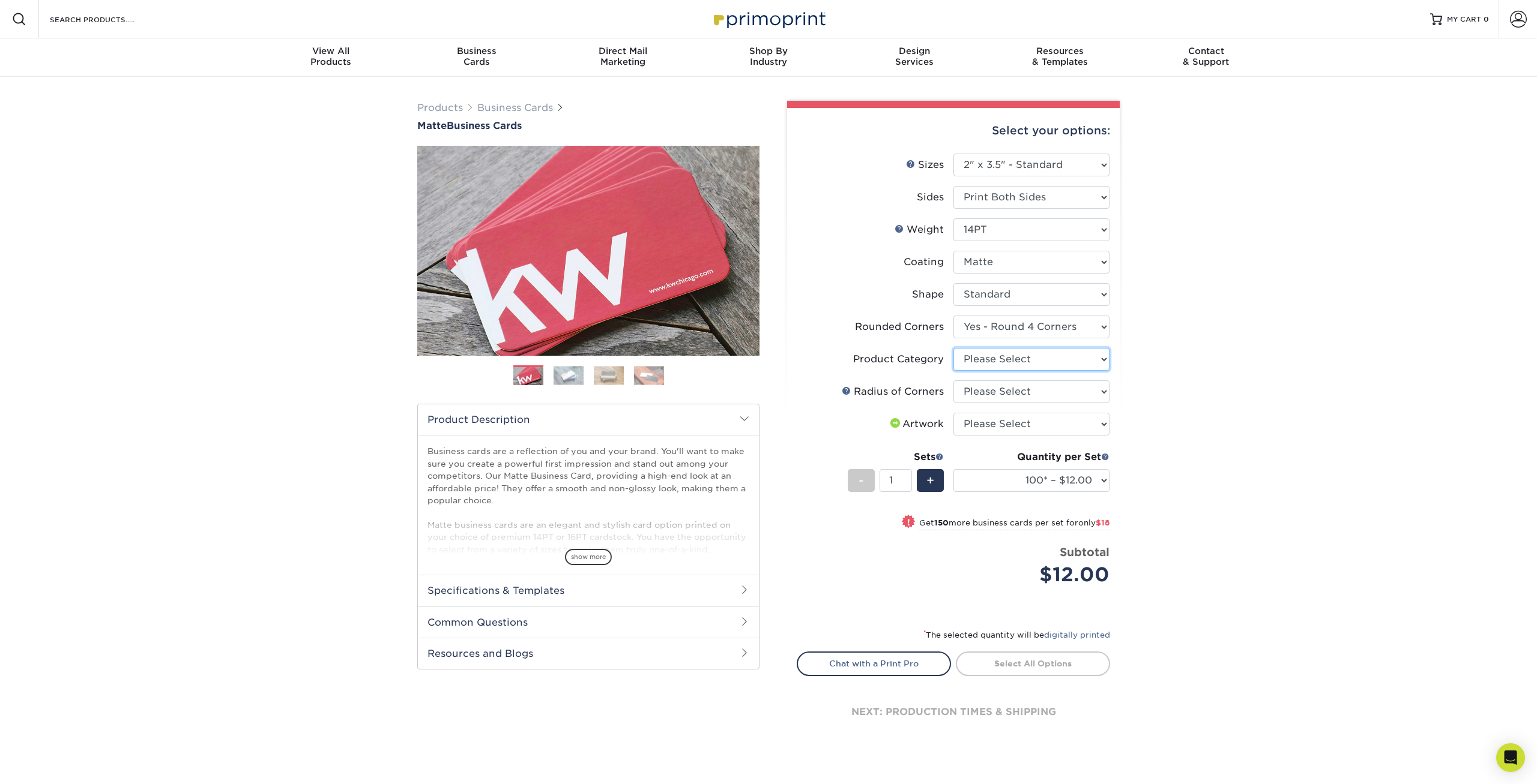
click at [953, 348] on select "Please Select Business Cards" at bounding box center [1031, 360] width 156 height 23
select select "3b5148f1-0588-4f88-a218-97bcfdce65c1"
click option "Business Cards" at bounding box center [0, 0] width 0 height 0
click at [953, 380] on select "Please Select Rounded 1/8" Rounded 1/4"" at bounding box center [1031, 392] width 156 height 23
select select "589680c7-ee9a-431b-9d12-d7aeb1386a97"
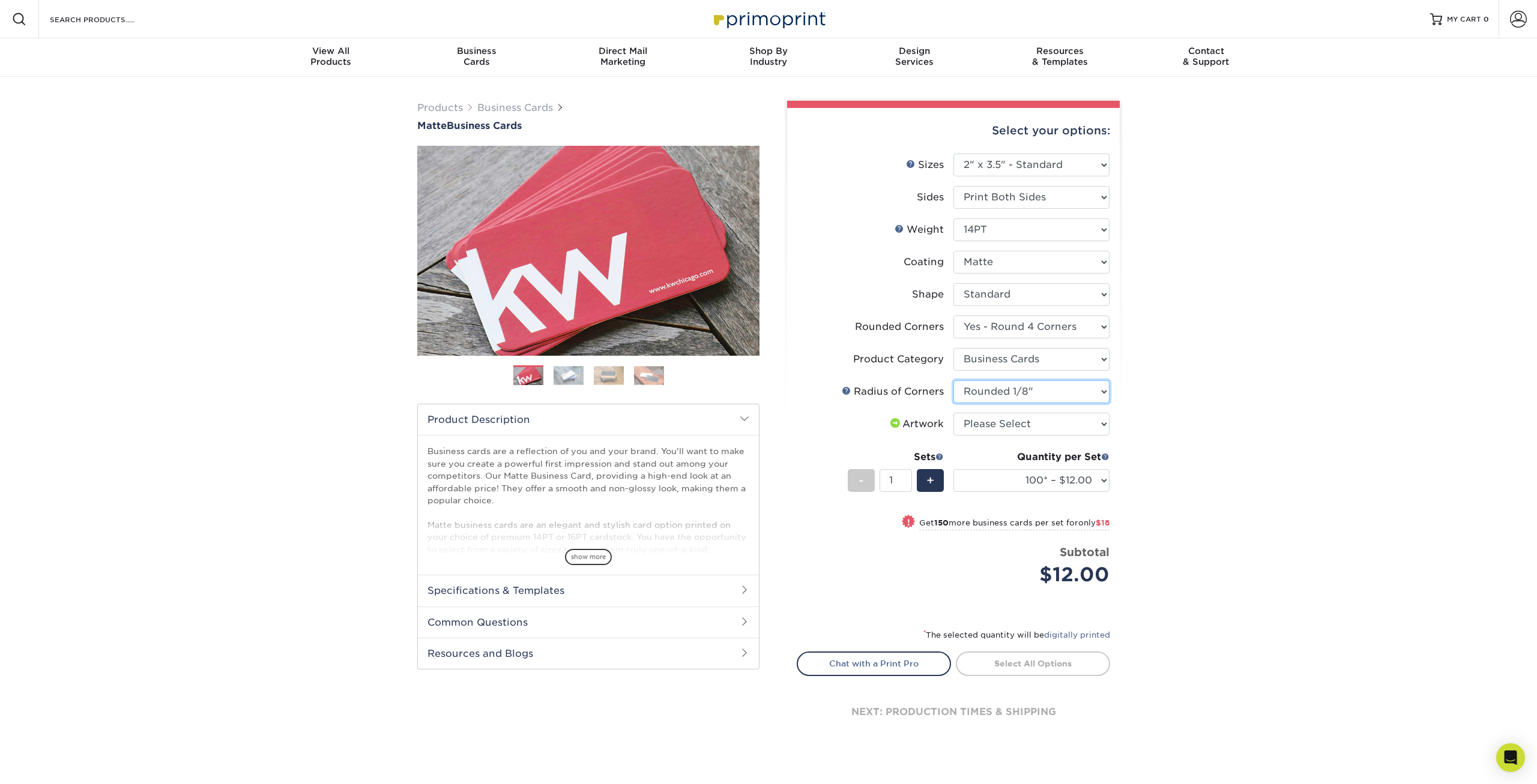
click option "Rounded 1/8"" at bounding box center [0, 0] width 0 height 0
click at [953, 413] on select "Please Select I will upload files I need a design - $100" at bounding box center [1031, 424] width 156 height 23
click option "Please Select" at bounding box center [0, 0] width 0 height 0
select select "upload"
click option "I will upload files" at bounding box center [0, 0] width 0 height 0
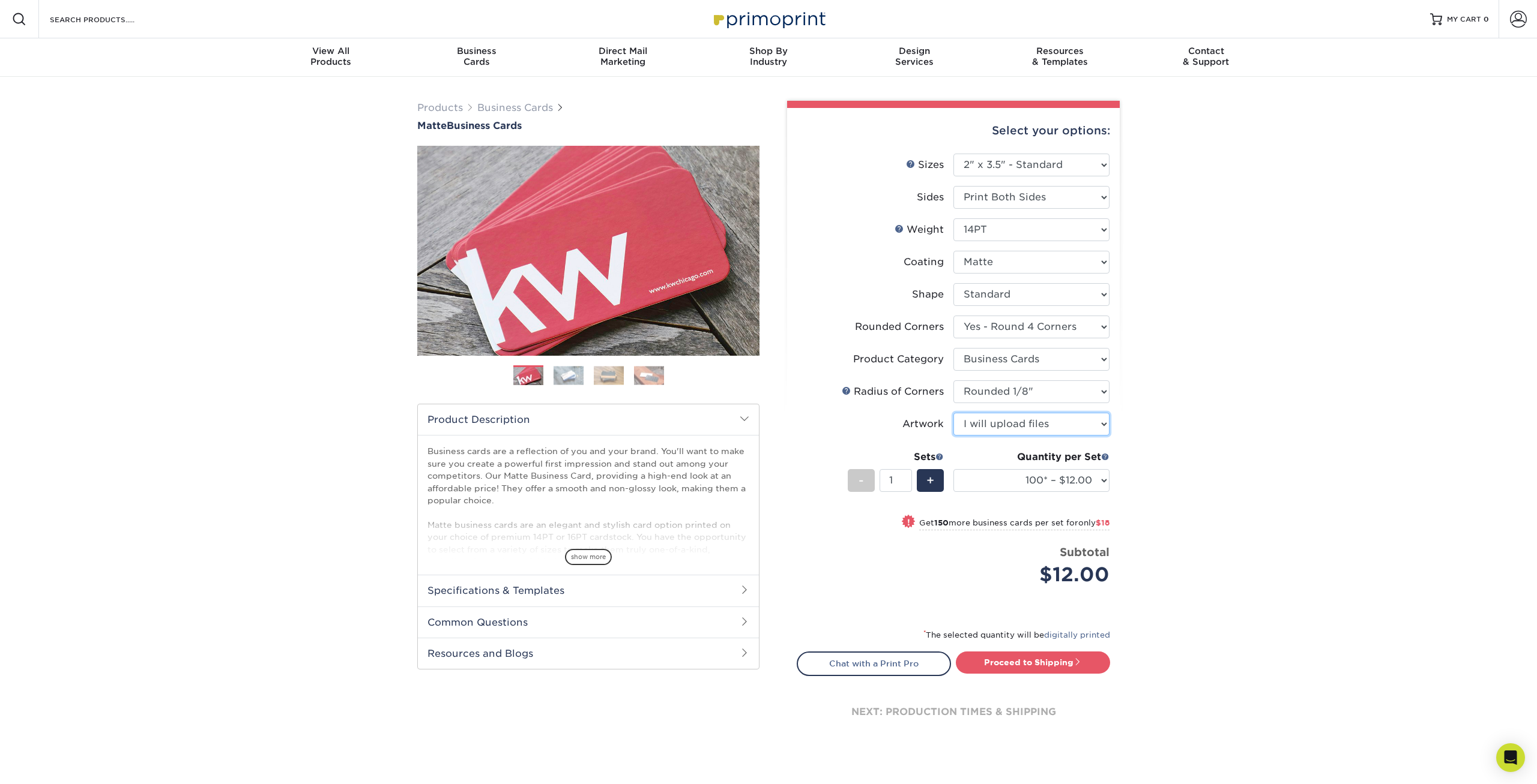
click at [953, 413] on select "Please Select I will upload files I need a design - $100" at bounding box center [1031, 424] width 156 height 23
click option "I will upload files" at bounding box center [0, 0] width 0 height 0
click at [953, 413] on select "Please Select I will upload files I need a design - $100" at bounding box center [1031, 424] width 156 height 23
click at [1023, 425] on select "Please Select I will upload files I need a design - $100" at bounding box center [1031, 424] width 156 height 23
click at [1049, 667] on link "Proceed to Shipping" at bounding box center [1032, 662] width 154 height 22
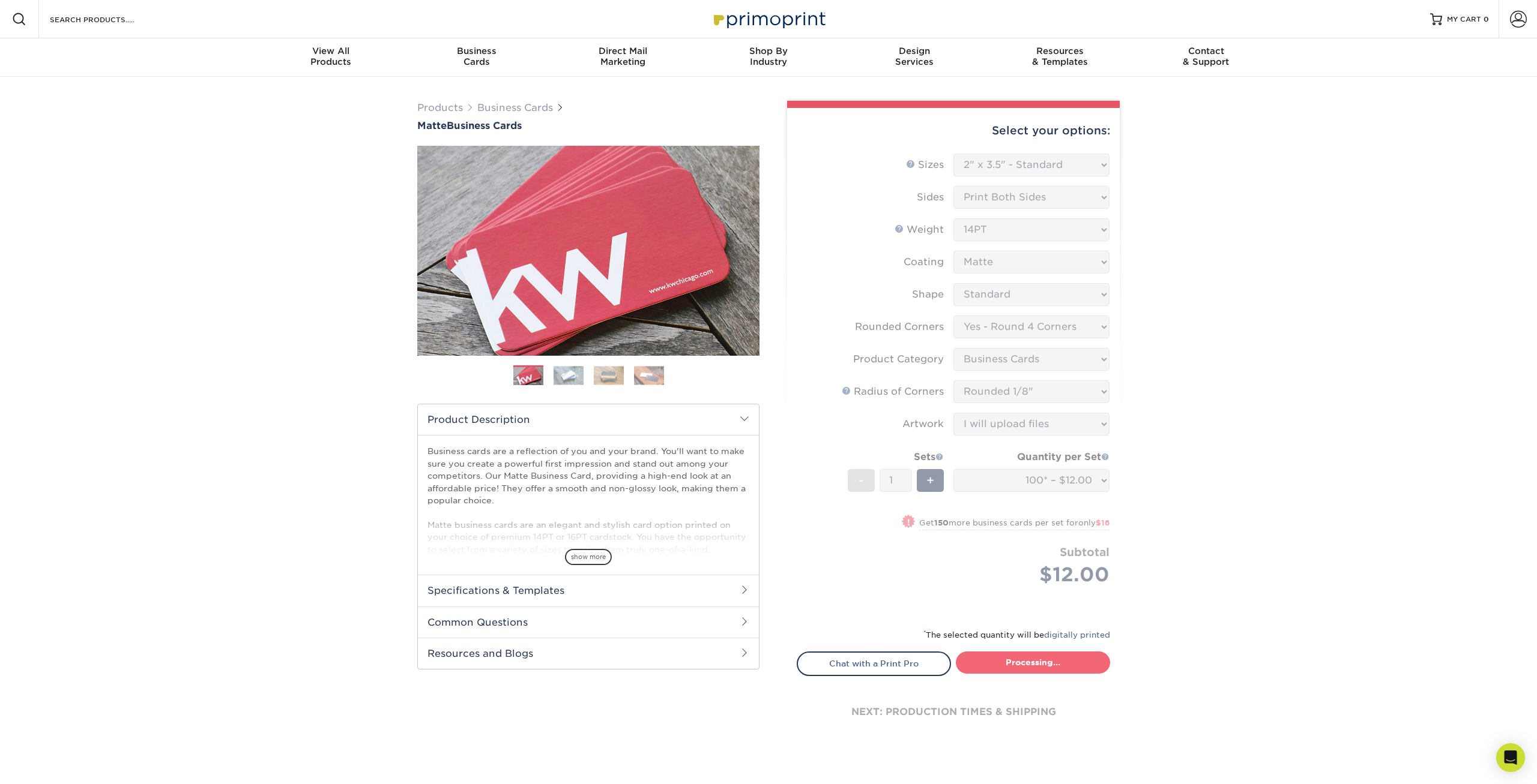
type input "Set 1"
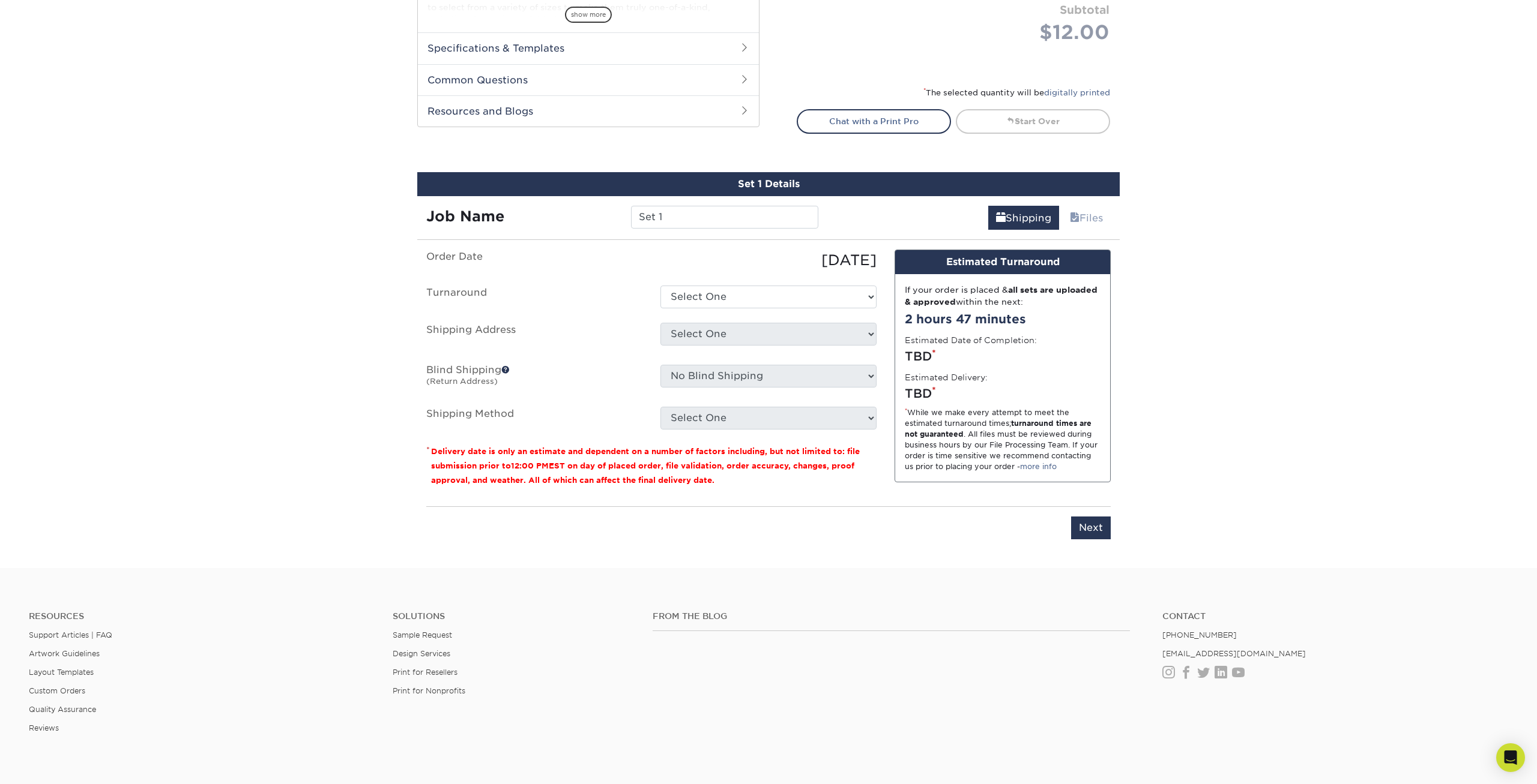
scroll to position [677, 0]
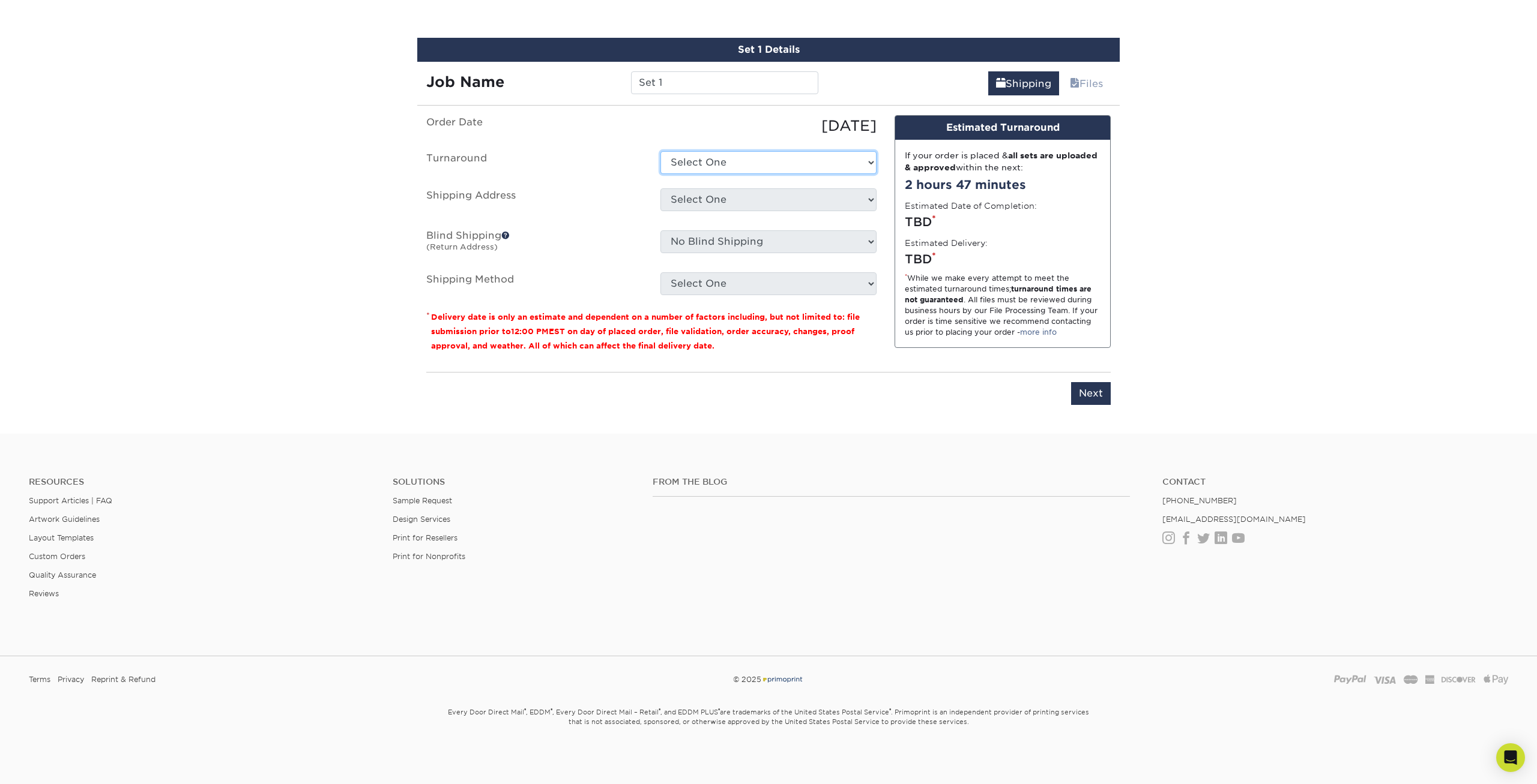
click at [660, 151] on select "Select One 2-4 Business Days 2 Day Next Business Day" at bounding box center [768, 163] width 216 height 23
click at [739, 170] on select "Select One 2-4 Business Days 2 Day Next Business Day" at bounding box center [768, 163] width 216 height 23
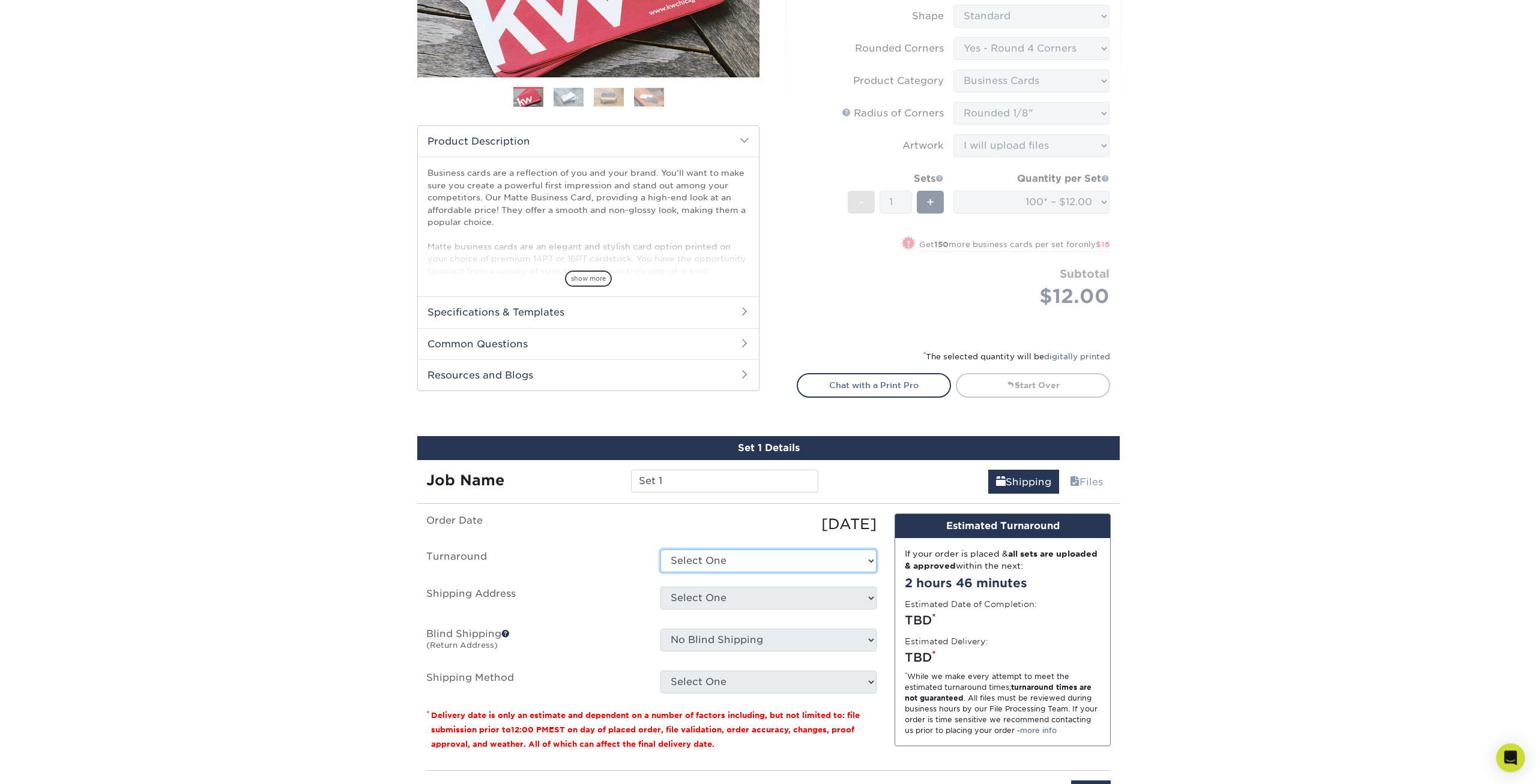
scroll to position [0, 0]
